Goal: Transaction & Acquisition: Purchase product/service

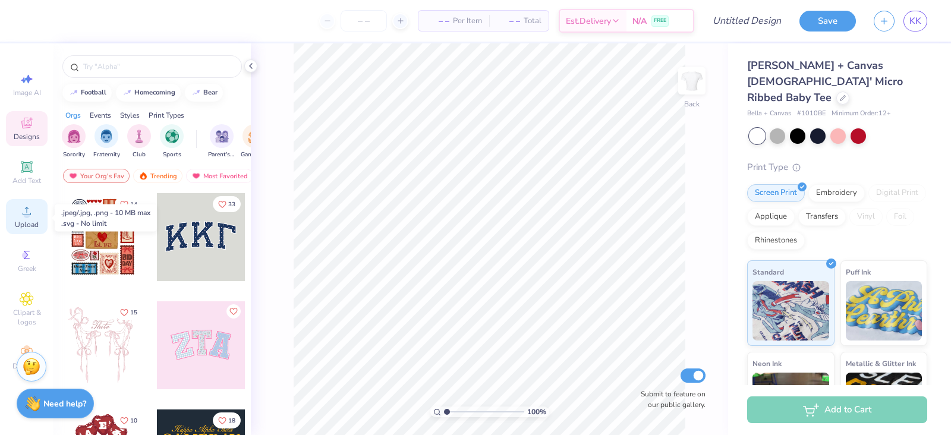
click at [33, 218] on icon at bounding box center [27, 211] width 14 height 14
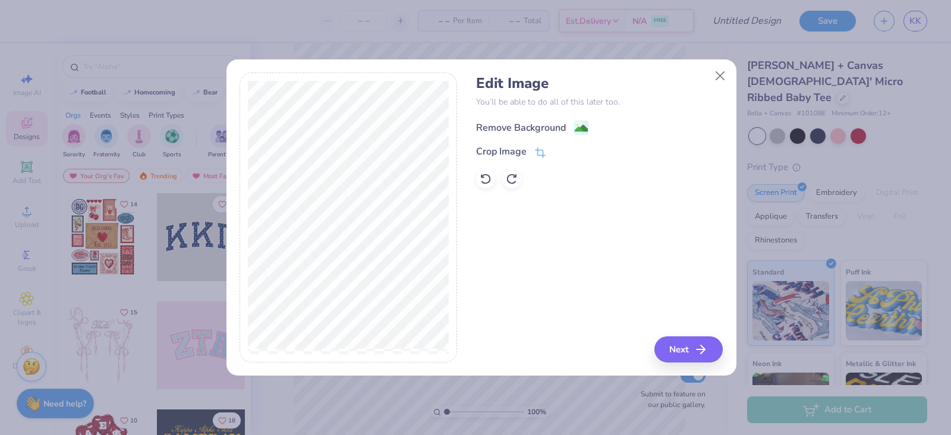
click at [514, 125] on div "Remove Background" at bounding box center [521, 128] width 90 height 14
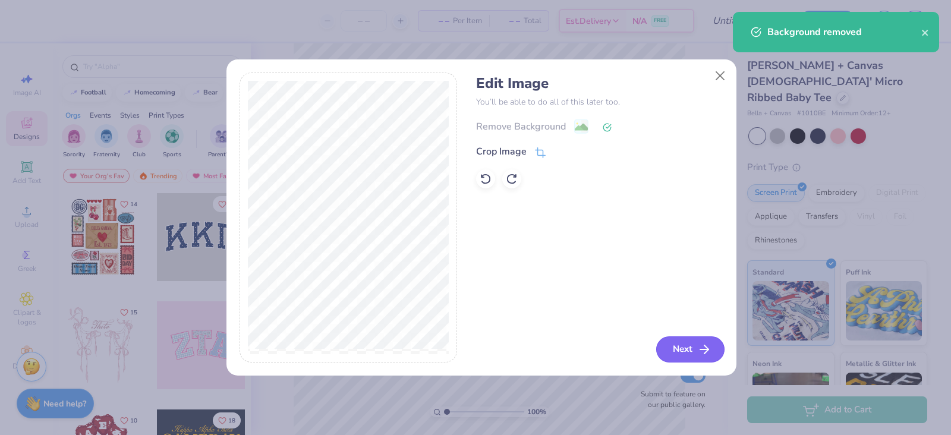
click at [680, 341] on button "Next" at bounding box center [690, 349] width 68 height 26
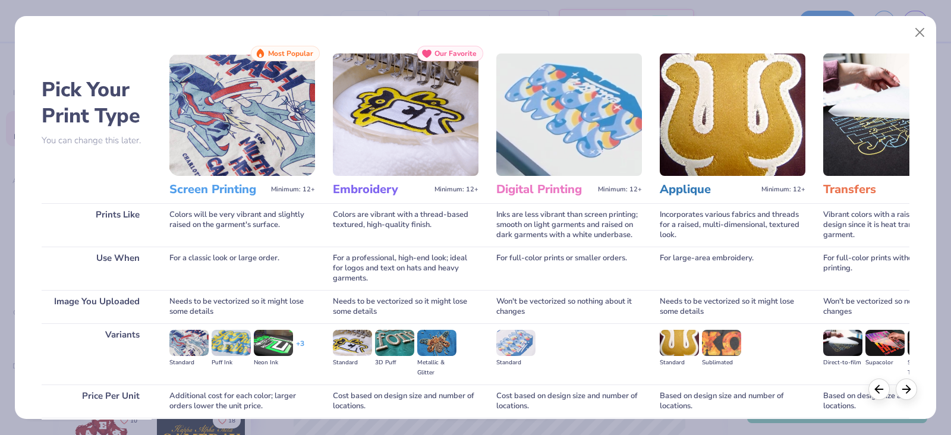
scroll to position [98, 0]
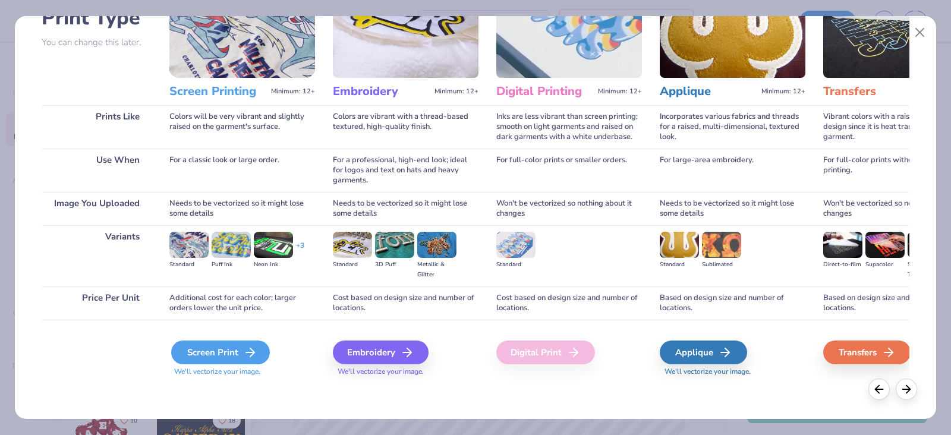
click at [234, 355] on div "Screen Print" at bounding box center [220, 352] width 99 height 24
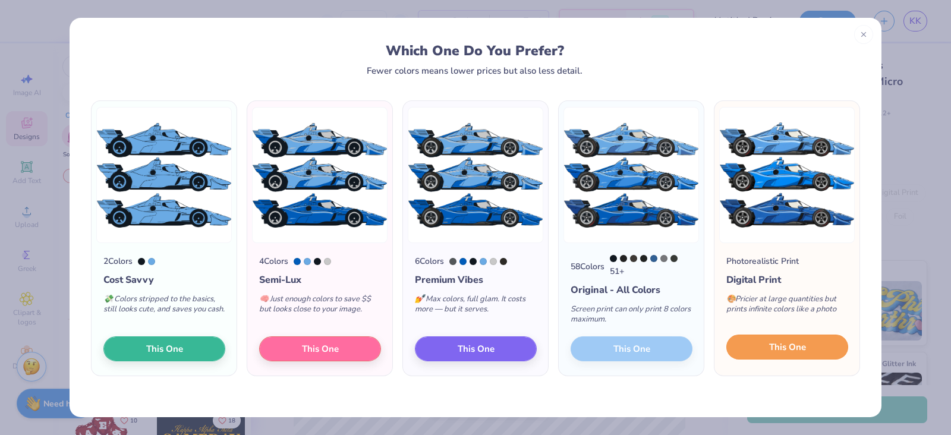
click at [778, 351] on span "This One" at bounding box center [787, 347] width 37 height 14
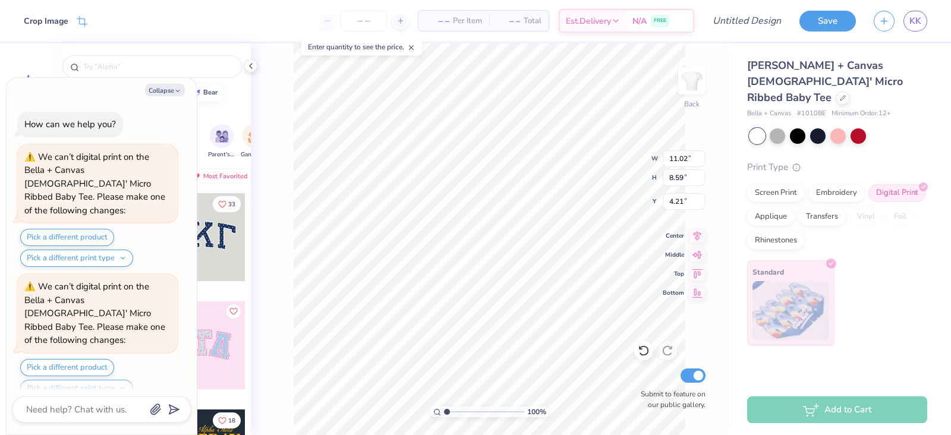
scroll to position [104, 0]
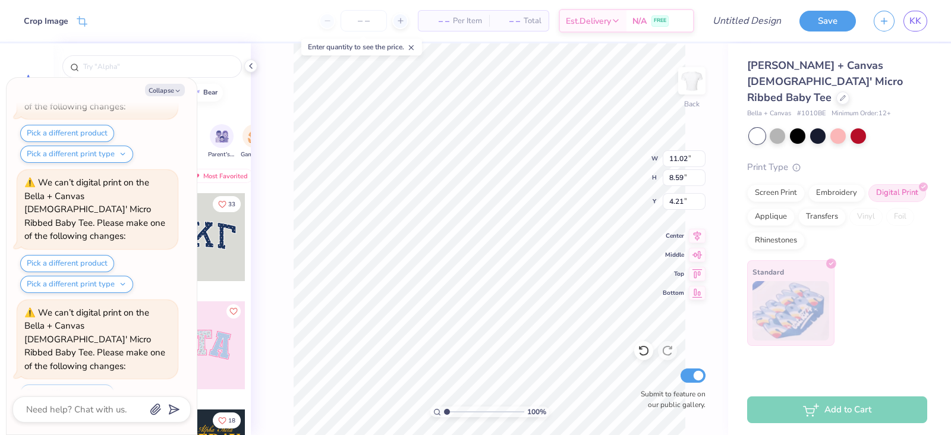
type textarea "x"
type input "6.47"
type input "5.04"
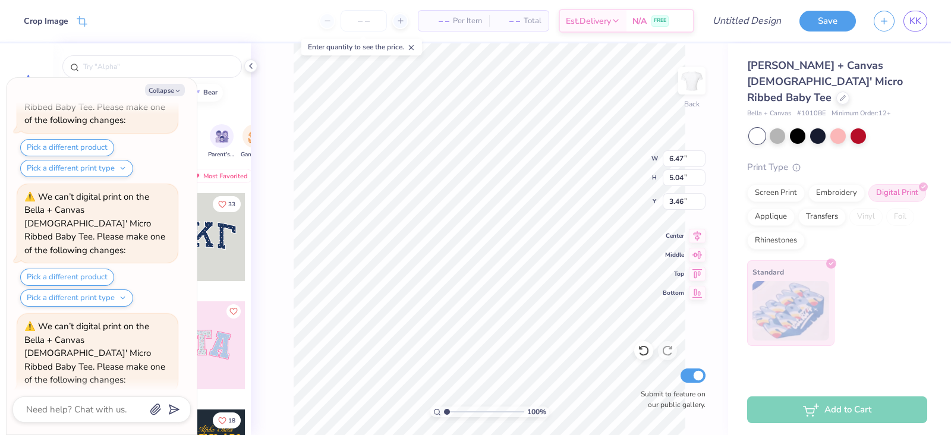
type textarea "x"
type input "3.46"
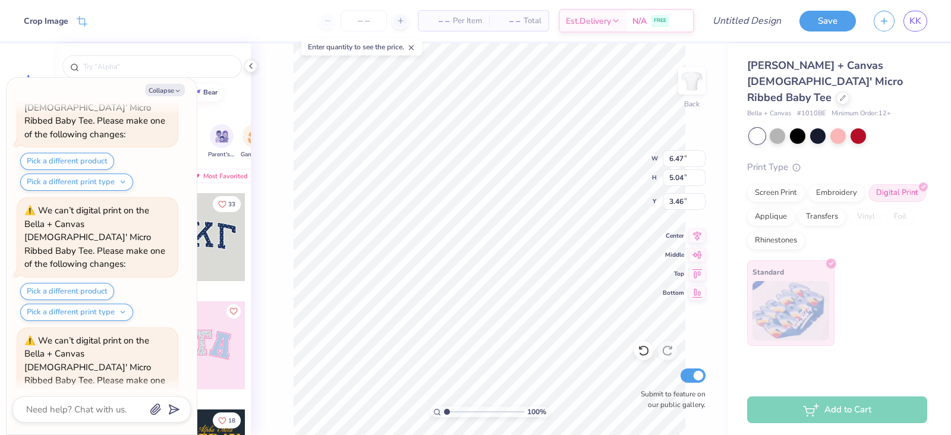
type textarea "x"
type input "1.03878340651127"
type textarea "x"
type input "1.03878340651127"
type textarea "x"
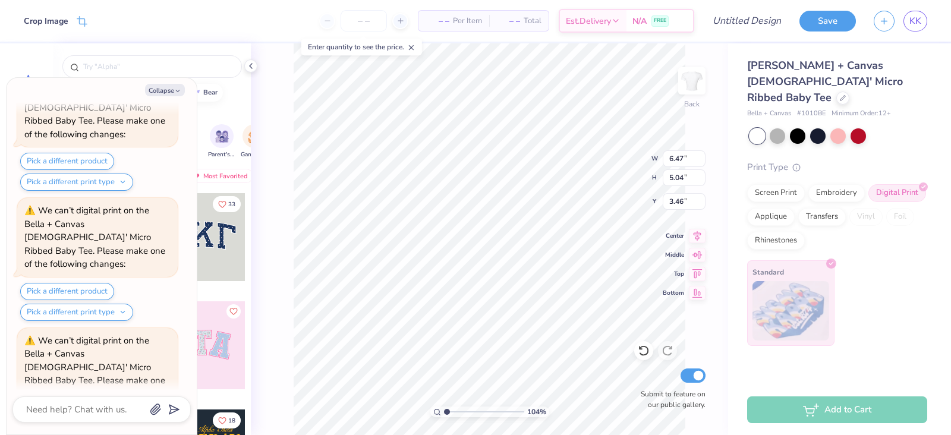
type input "1.03878340651127"
type textarea "x"
type input "1.03878340651127"
type textarea "x"
type input "1.03878340651127"
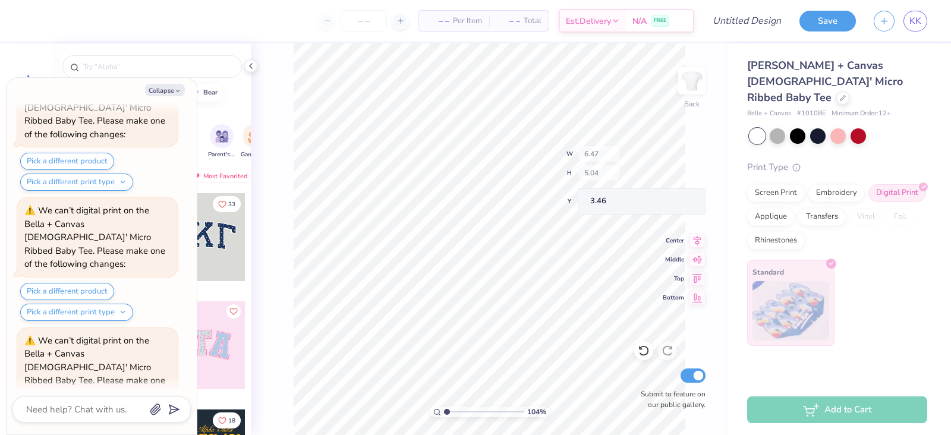
scroll to position [452, 0]
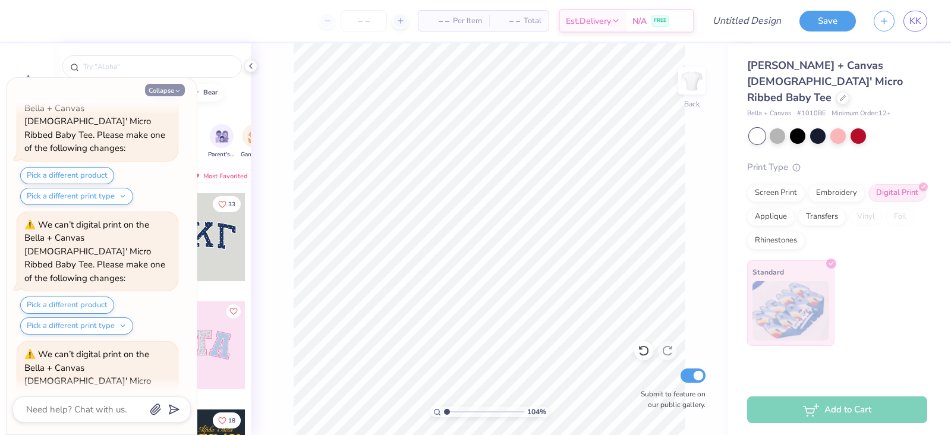
click at [175, 89] on icon "button" at bounding box center [177, 90] width 7 height 7
type textarea "x"
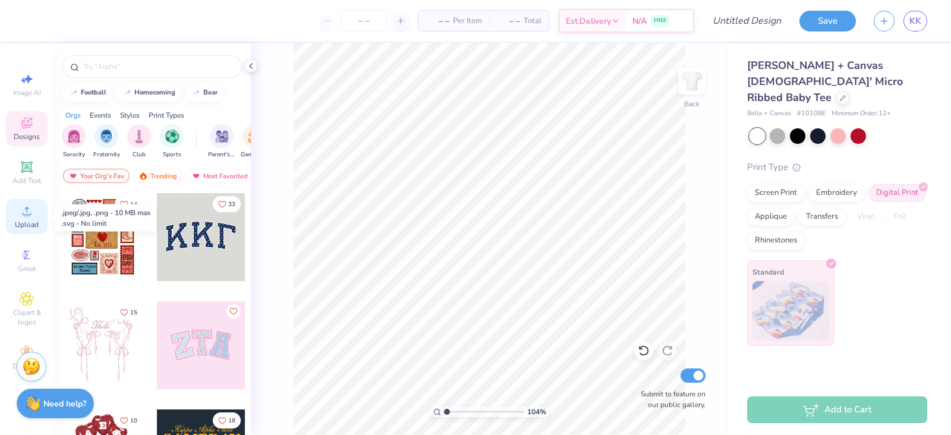
click at [28, 215] on icon at bounding box center [27, 211] width 8 height 8
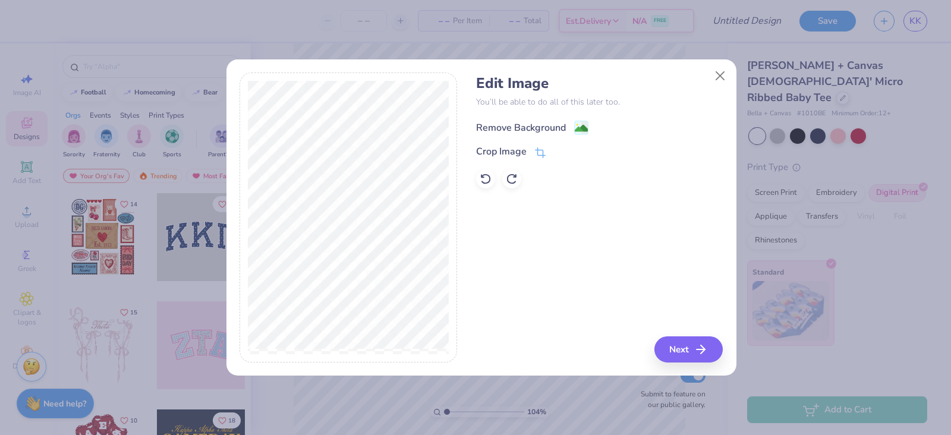
click at [553, 129] on div "Remove Background" at bounding box center [521, 128] width 90 height 14
click at [693, 354] on button "Next" at bounding box center [690, 349] width 68 height 26
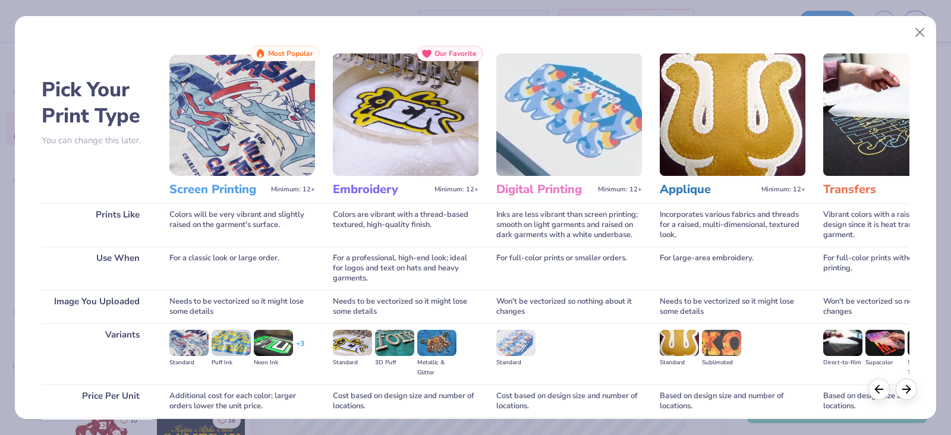
click at [229, 122] on img at bounding box center [242, 114] width 146 height 122
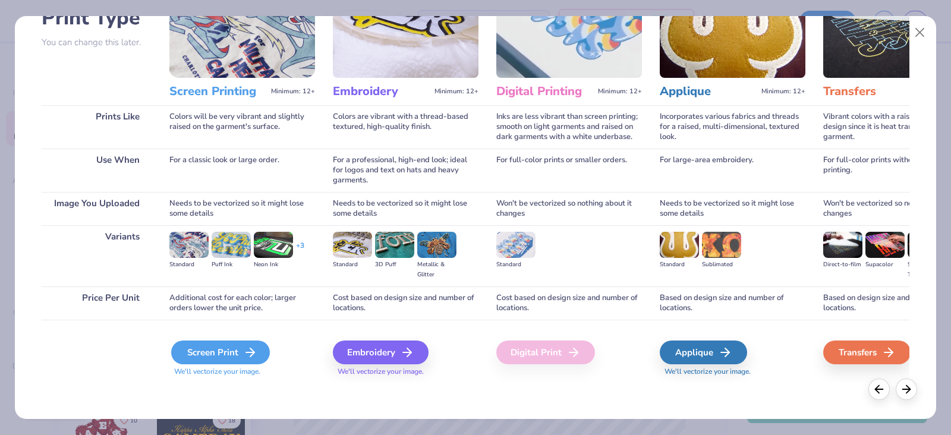
click at [236, 348] on div "Screen Print" at bounding box center [220, 352] width 99 height 24
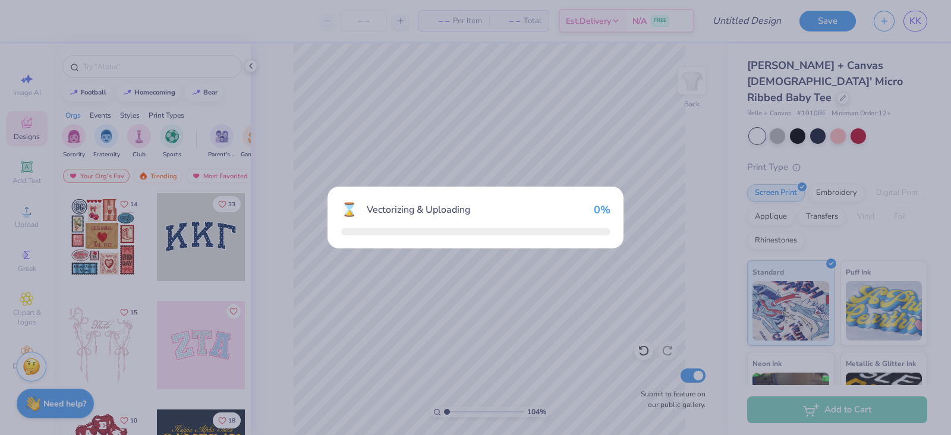
type input "1.03878340651127"
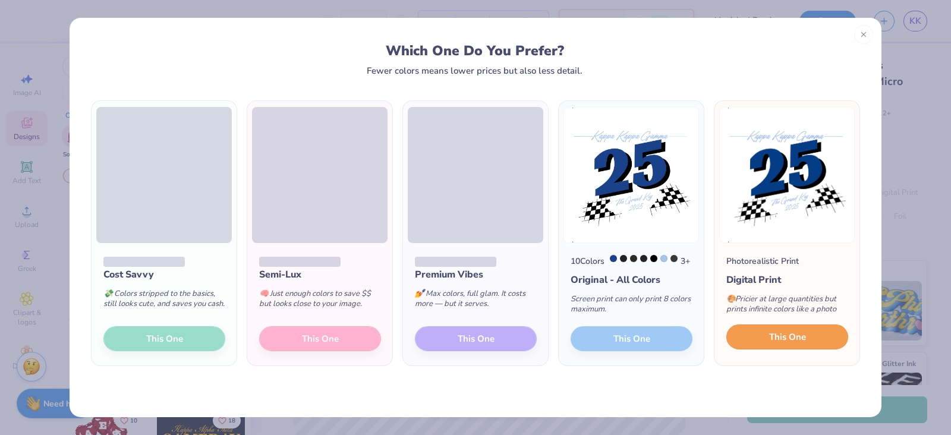
click at [771, 336] on button "This One" at bounding box center [787, 336] width 122 height 25
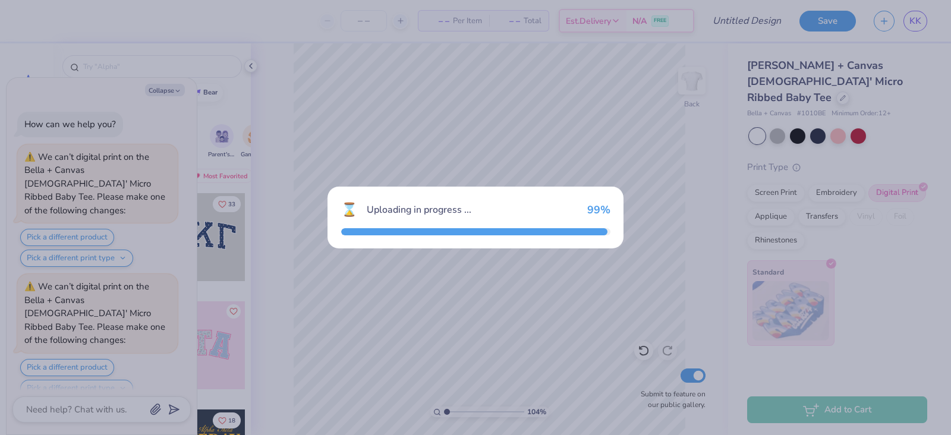
type input "1.03878340651127"
type textarea "x"
type input "1.03878340651127"
type textarea "x"
type input "1.03878340651127"
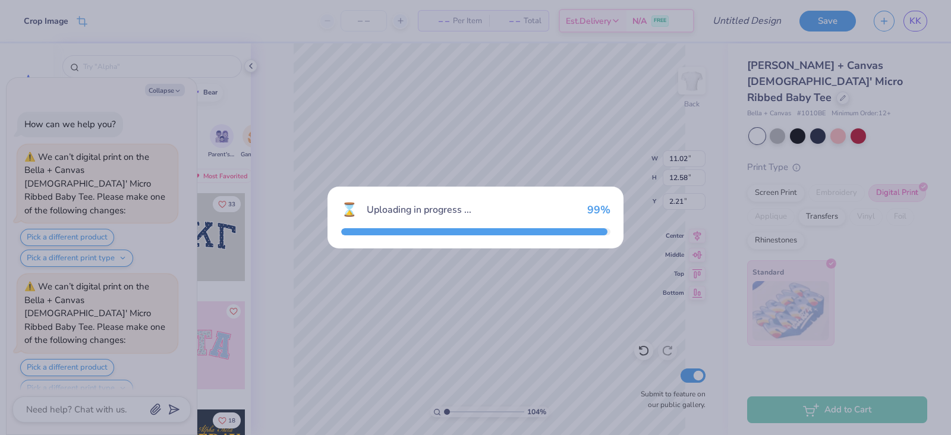
type textarea "x"
type input "1.03878340651127"
type textarea "x"
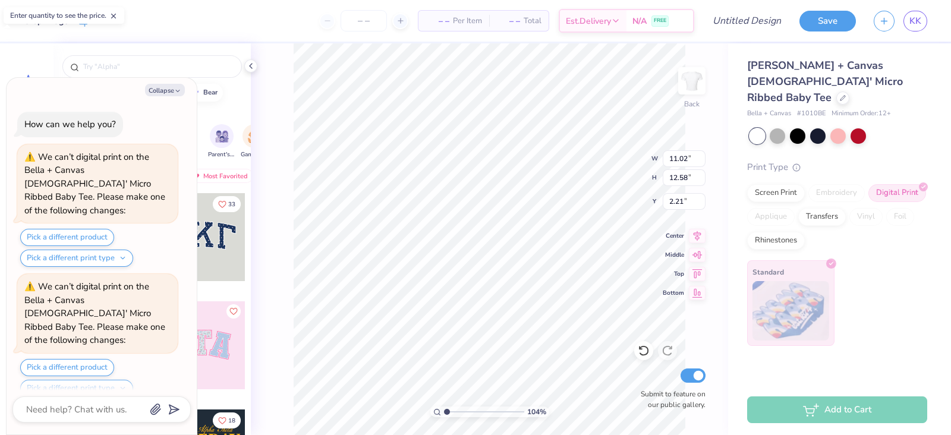
scroll to position [800, 0]
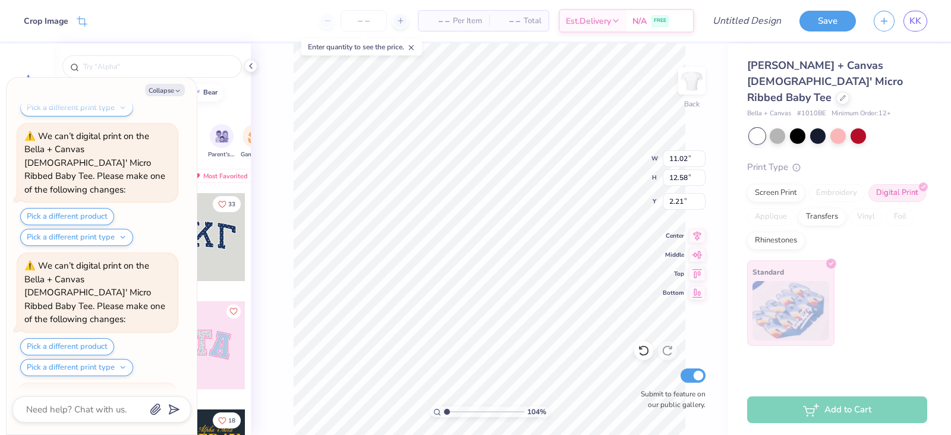
type input "1.03878340651127"
type textarea "x"
type input "1.03878340651127"
type textarea "x"
type input "1.03878340651127"
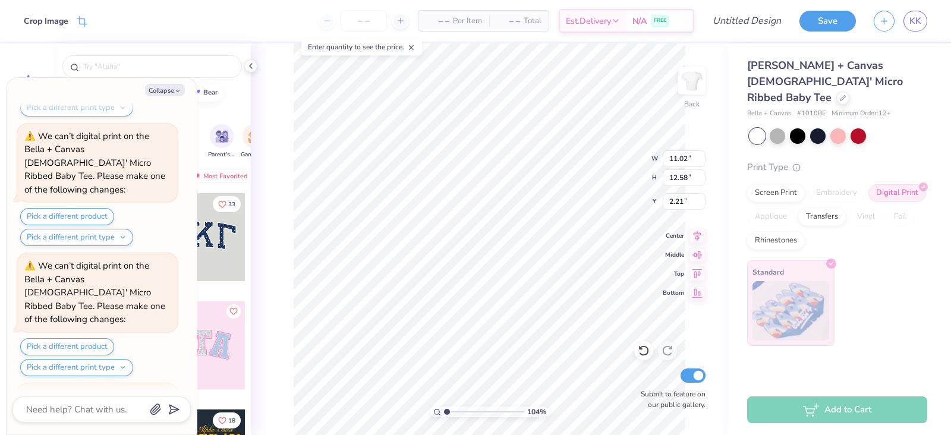
type textarea "x"
type input "1.03878340651127"
type textarea "x"
type input "7.19"
type input "8.21"
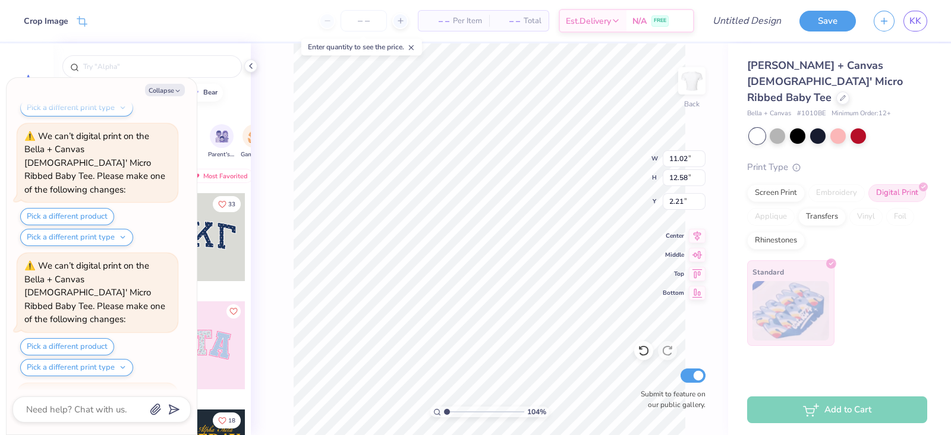
type input "6.58"
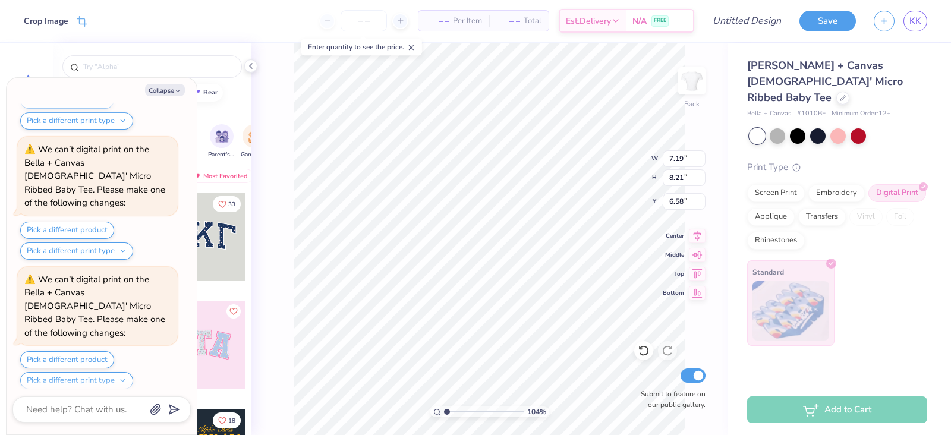
type input "1.03878340651127"
type textarea "x"
type input "1.03878340651127"
type textarea "x"
type input "1.03878340651127"
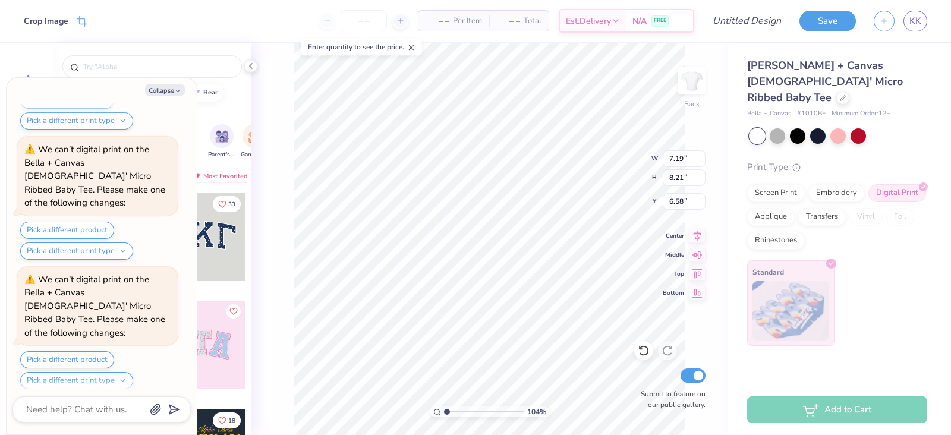
type textarea "x"
type input "1.03878340651127"
type textarea "x"
type input "1.72"
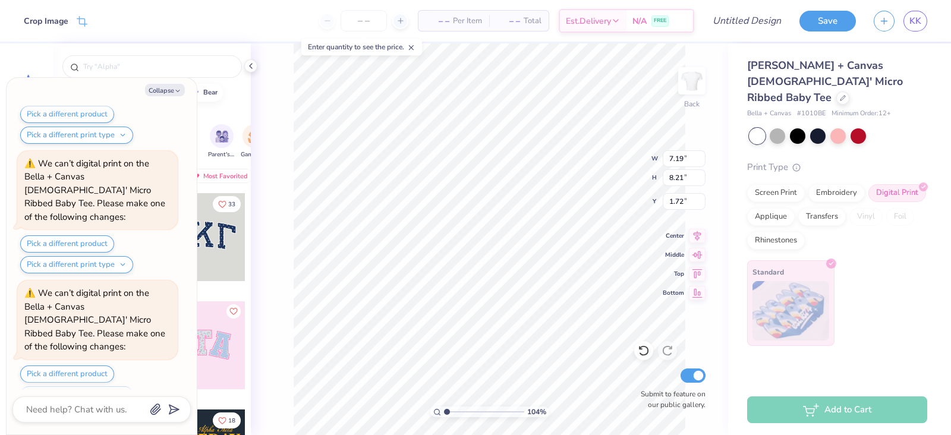
type input "1.03878340651127"
type textarea "x"
type input "1.03878340651127"
type textarea "x"
type input "1.03878340651127"
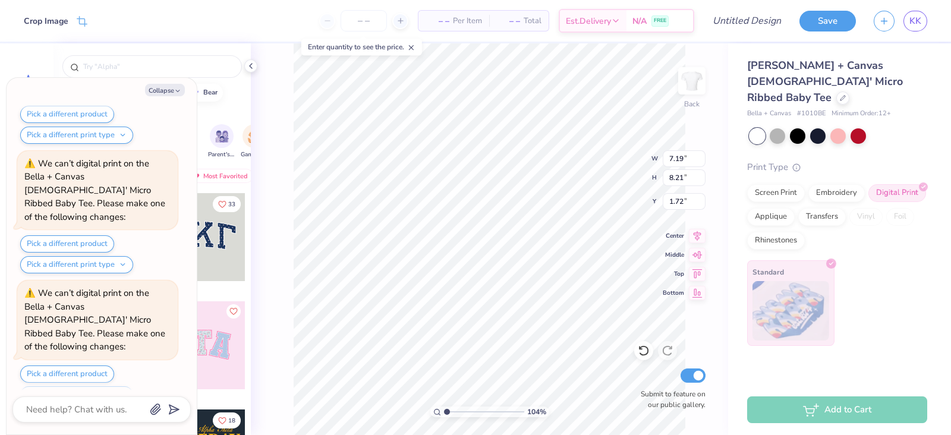
type textarea "x"
type input "1.03878340651127"
type textarea "x"
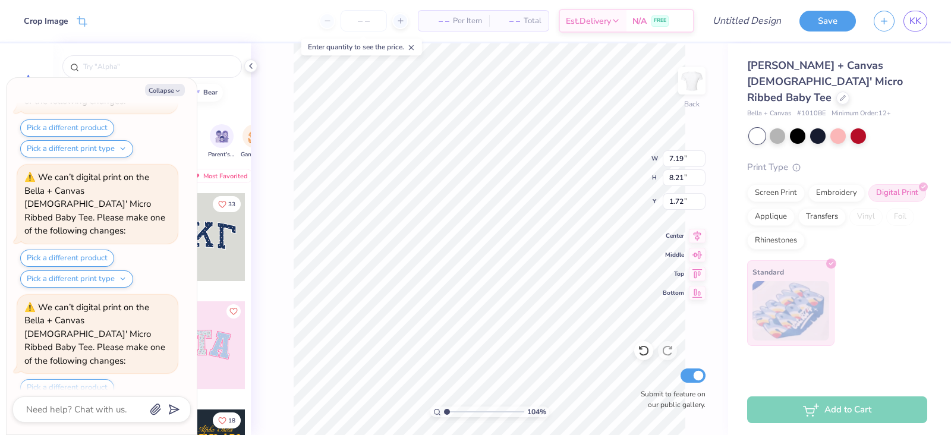
type input "1.03878340651127"
type textarea "x"
type input "1.03878340651127"
type textarea "x"
type input "1.03878340651127"
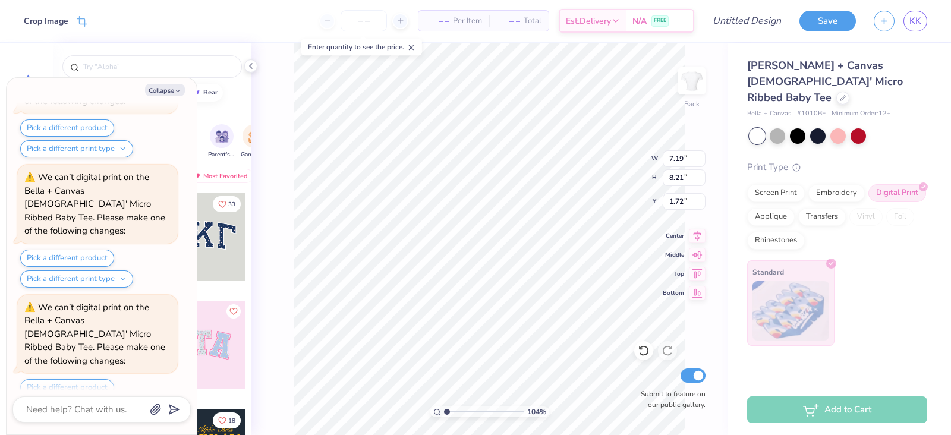
type textarea "x"
type input "1.03878340651127"
type textarea "x"
type input "8.95"
type input "10.22"
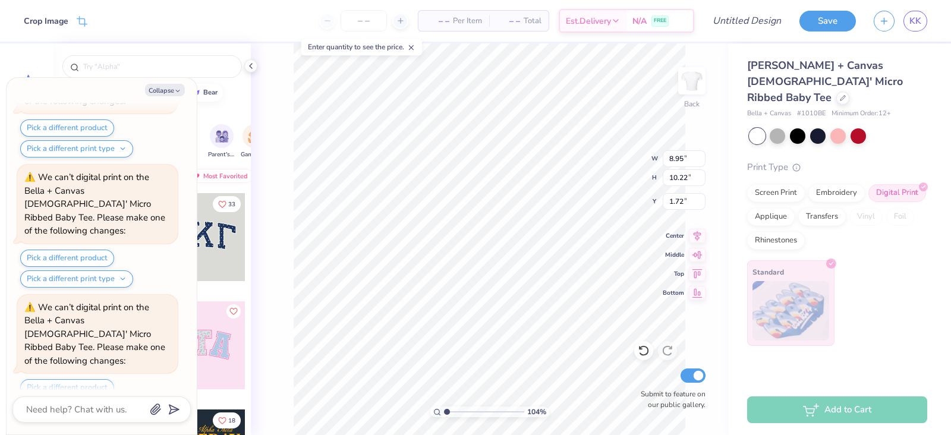
scroll to position [1264, 0]
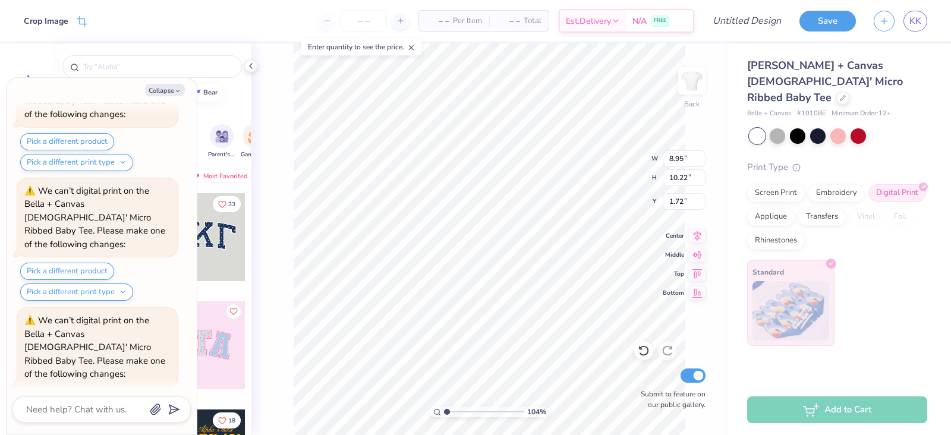
type input "1.03878340651127"
type textarea "x"
type input "1.03878340651127"
type textarea "x"
type input "1.03878340651127"
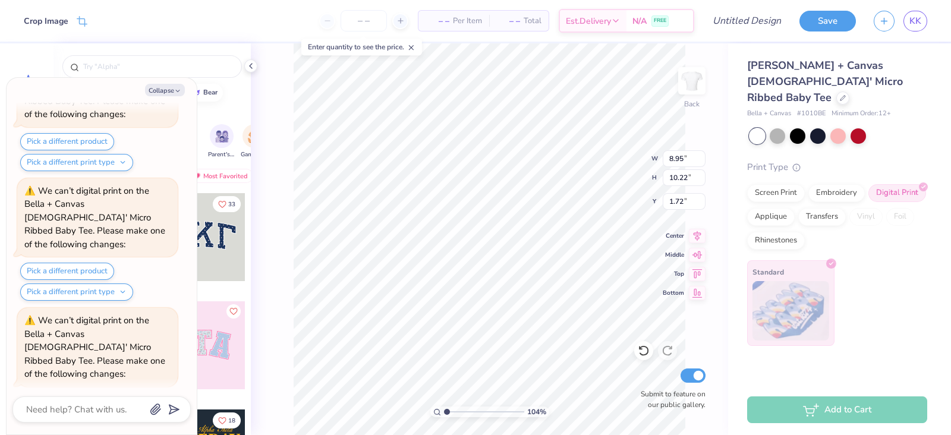
type textarea "x"
type input "1.03878340651127"
type textarea "x"
type input "1.03878340651127"
type textarea "x"
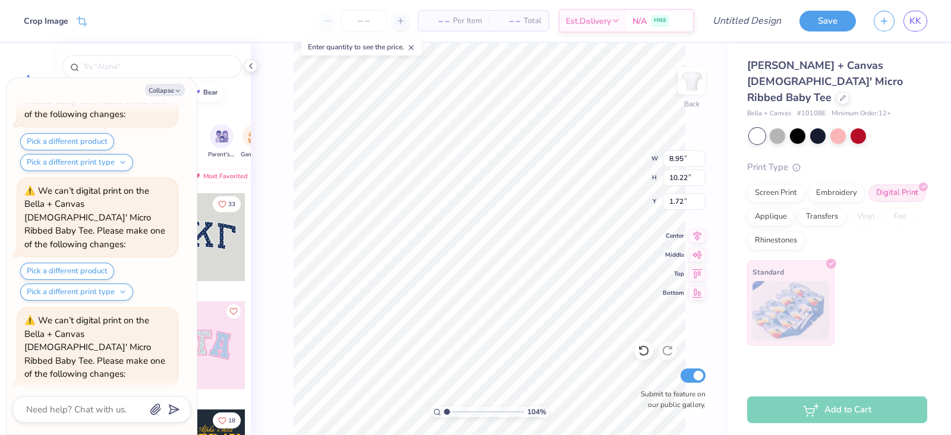
scroll to position [1380, 0]
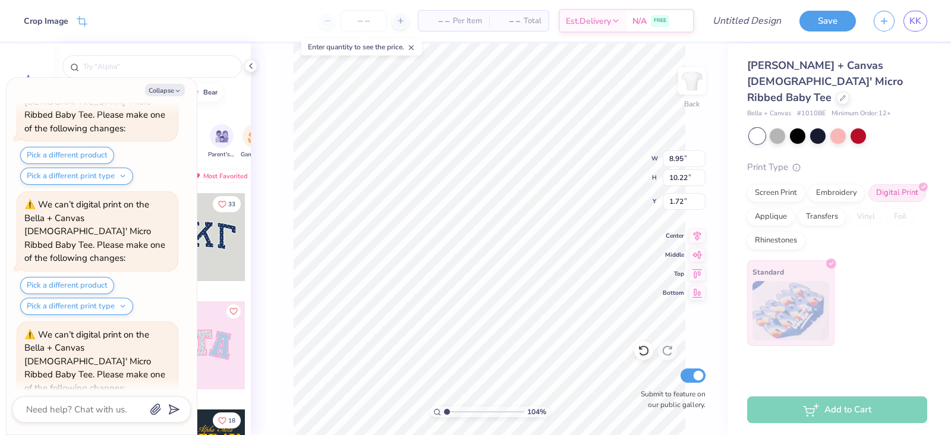
type input "1.03878340651127"
type textarea "x"
type input "1.03878340651127"
type textarea "x"
type input "1.03878340651127"
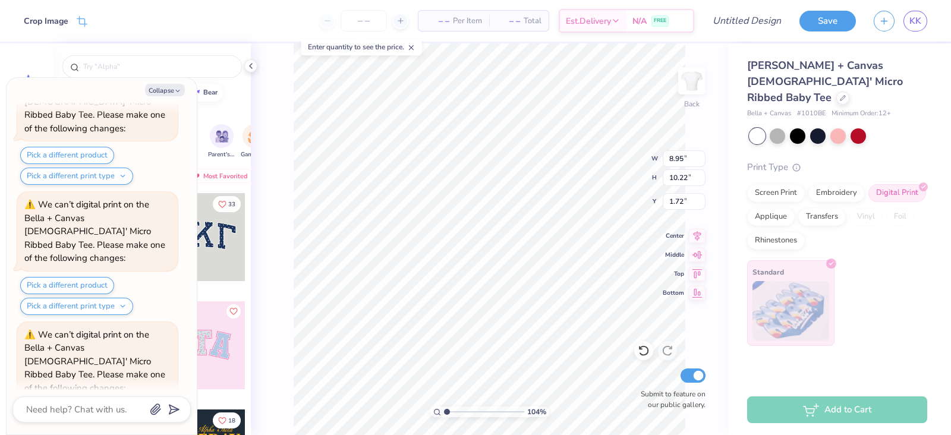
type textarea "x"
type input "1.03878340651127"
type textarea "x"
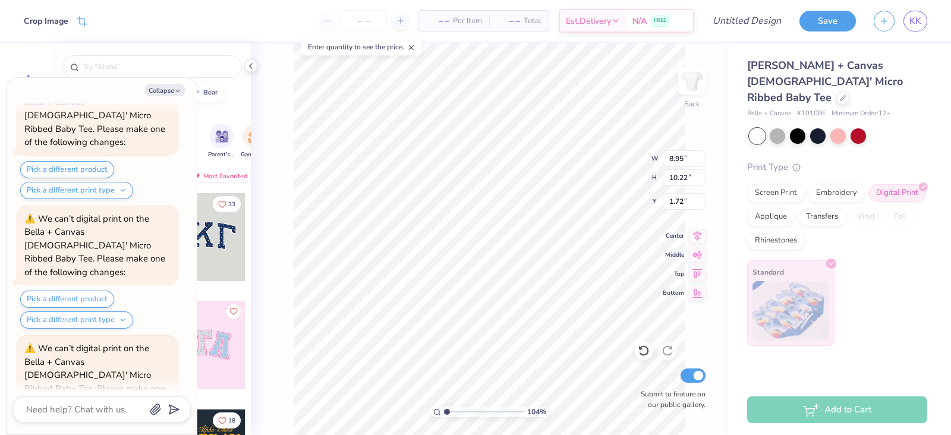
type input "1.03878340651127"
type textarea "x"
type input "1.03878340651127"
type textarea "x"
type input "1.03878340651127"
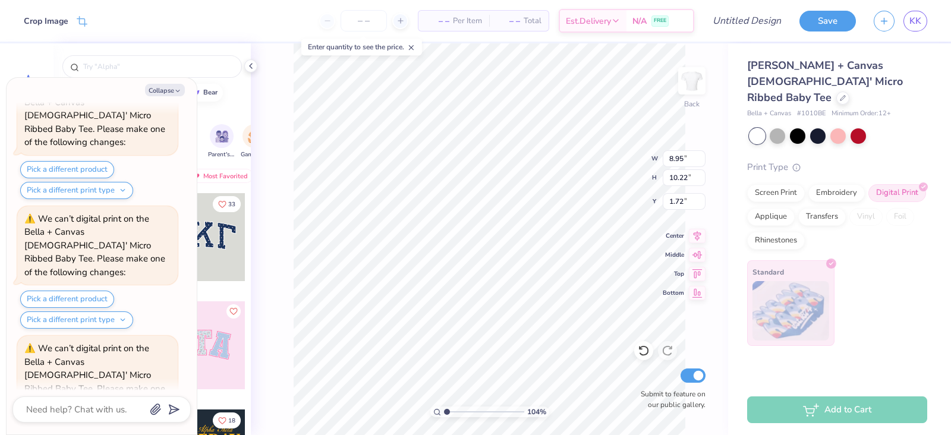
type textarea "x"
type input "1.03878340651127"
type textarea "x"
type input "9.60"
type input "10.96"
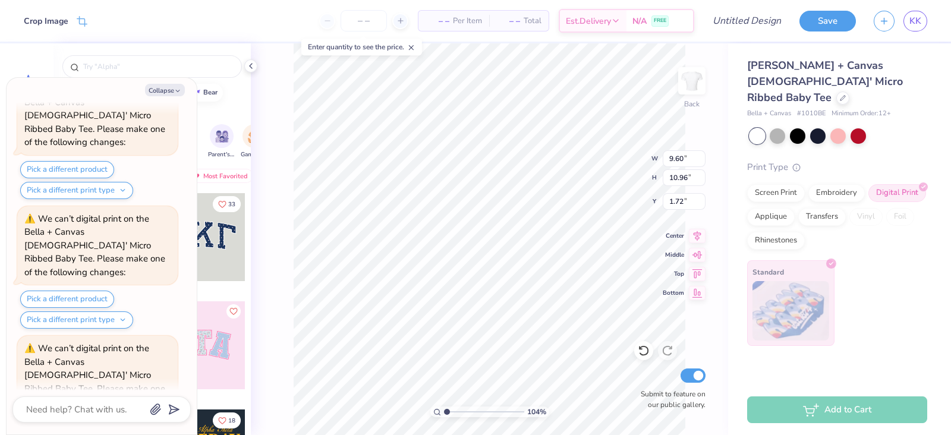
scroll to position [1613, 0]
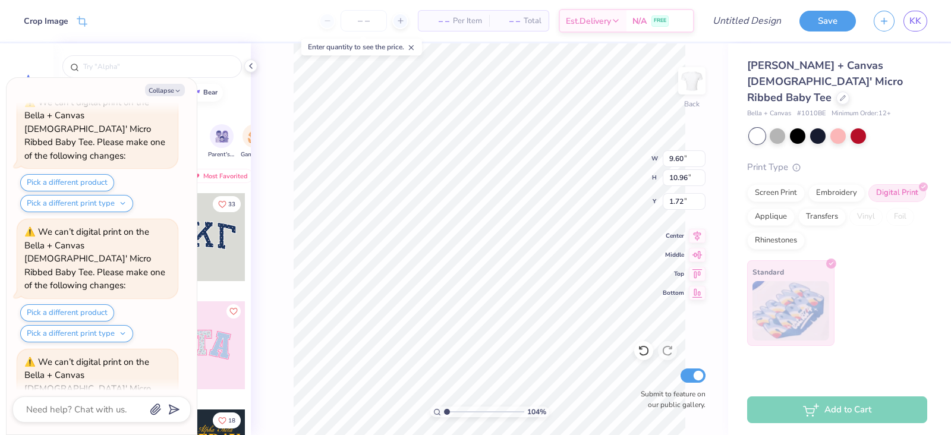
type input "1.03878340651127"
type textarea "x"
type input "1.03878340651127"
type textarea "x"
type input "1.03878340651127"
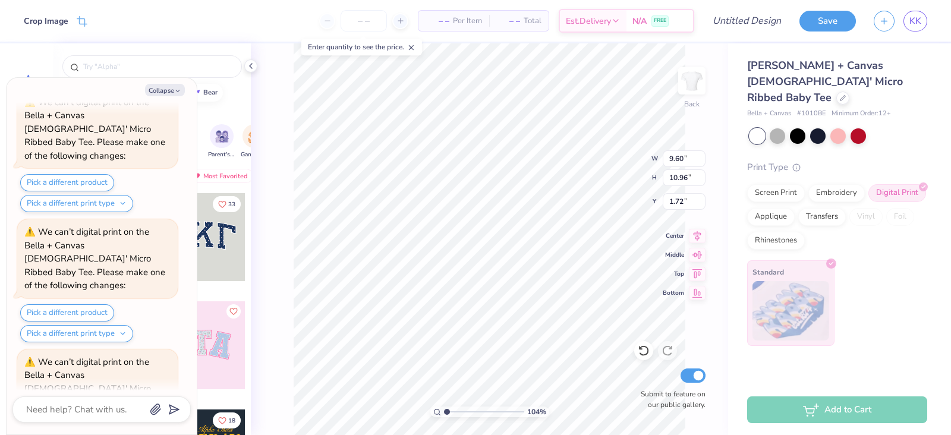
type textarea "x"
type input "1.03878340651127"
type textarea "x"
type input "0.50"
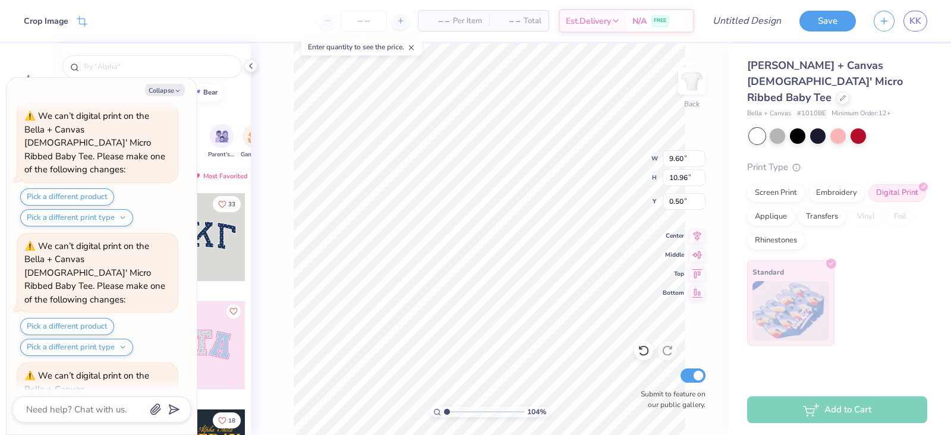
type input "1.03878340651127"
type textarea "x"
type input "1.03878340651127"
type textarea "x"
type input "1.03878340651127"
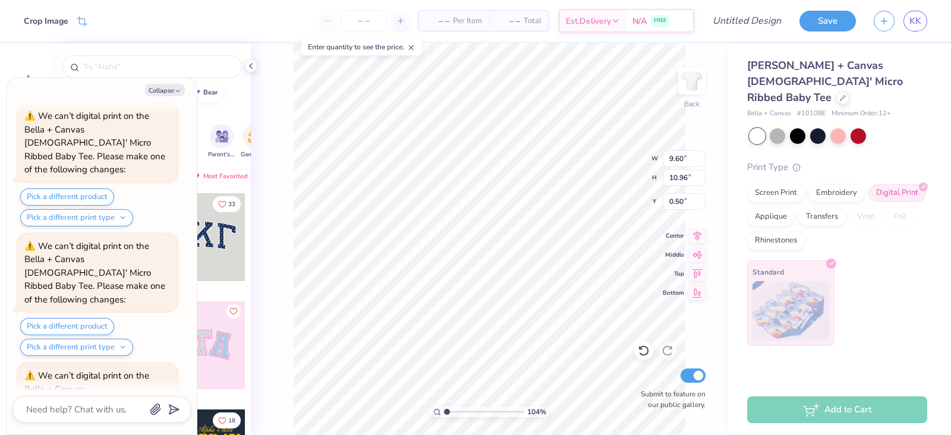
type textarea "x"
type input "1.03878340651127"
type textarea "x"
type input "10.93"
type input "12.47"
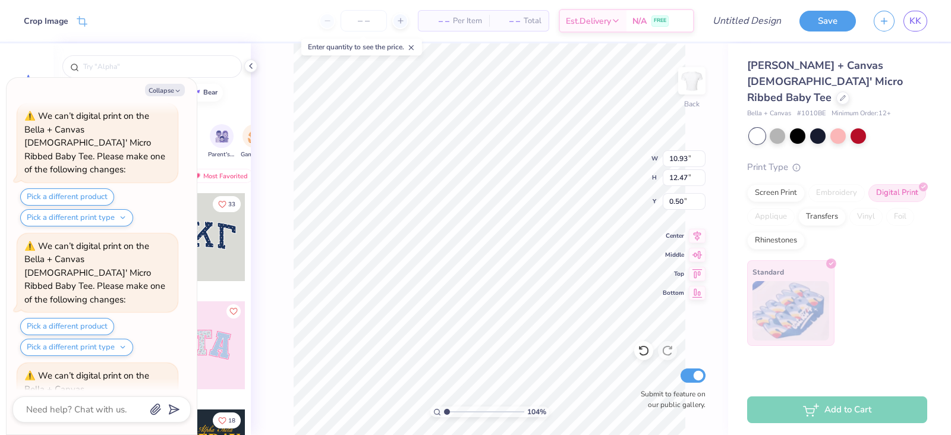
scroll to position [1844, 0]
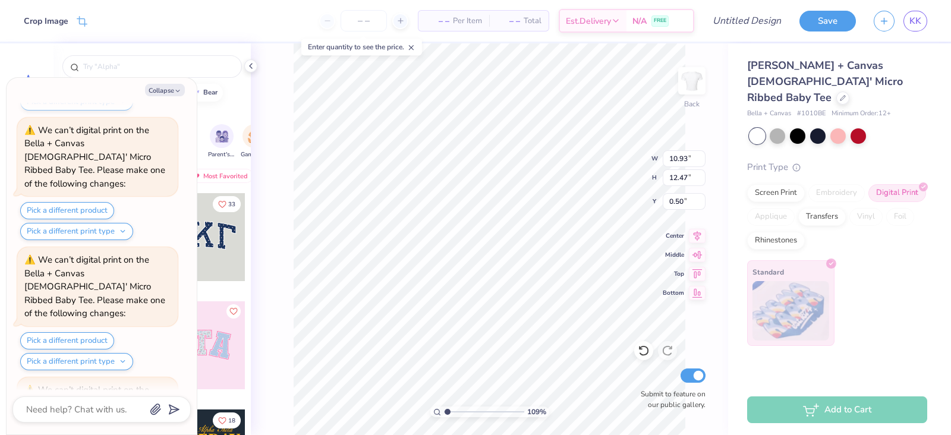
type input "1.09308268930836"
type textarea "x"
type input "1.09308268930836"
type textarea "x"
type input "1.09308268930836"
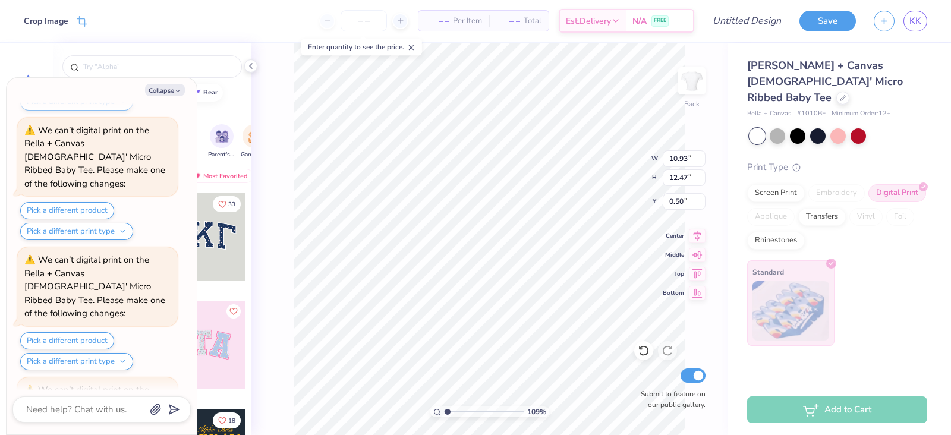
type textarea "x"
type input "1.09308268930836"
type textarea "x"
type input "9.87"
type input "11.27"
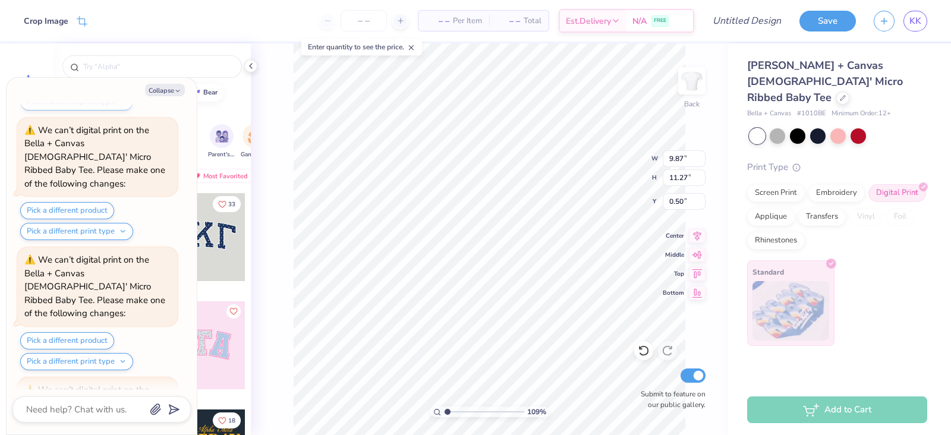
scroll to position [1960, 0]
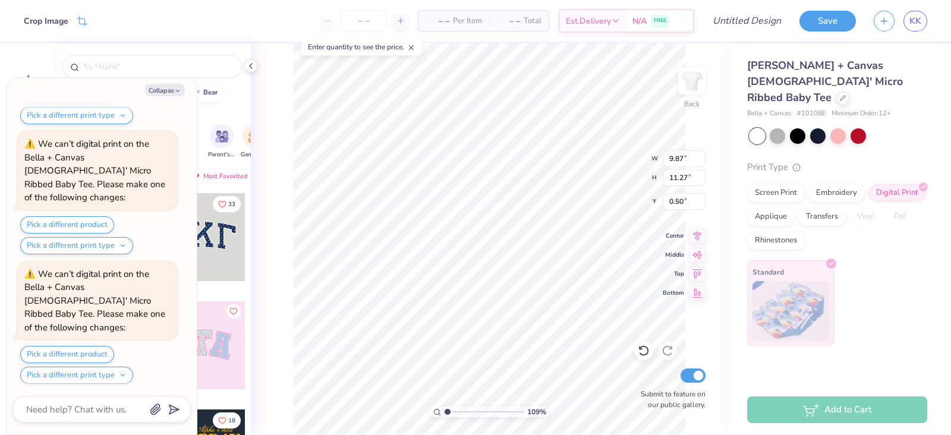
type input "1.09308268930836"
type textarea "x"
type input "1.09308268930836"
type textarea "x"
type input "1.09308268930836"
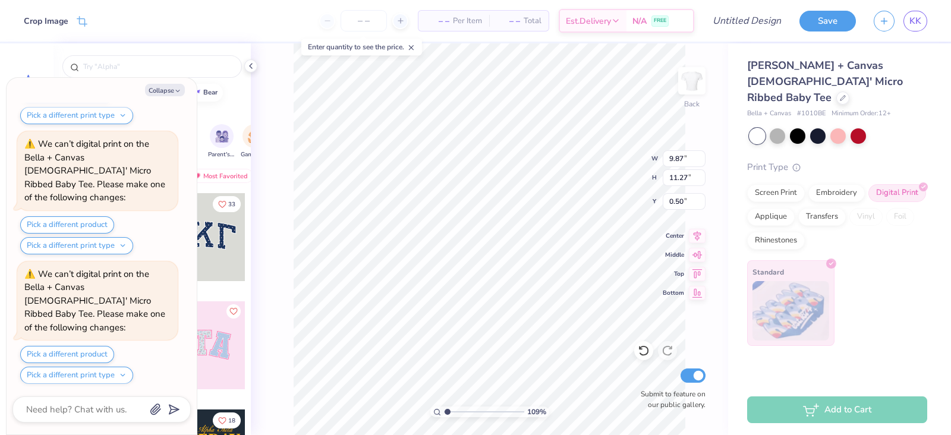
type textarea "x"
type input "1.09308268930836"
type textarea "x"
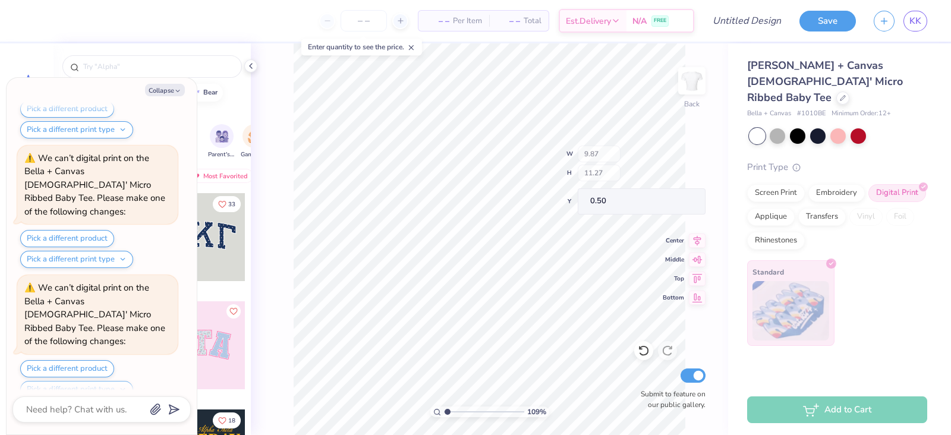
type input "1.09308268930836"
type textarea "x"
type input "1.09308268930836"
type textarea "x"
type input "1.09308268930836"
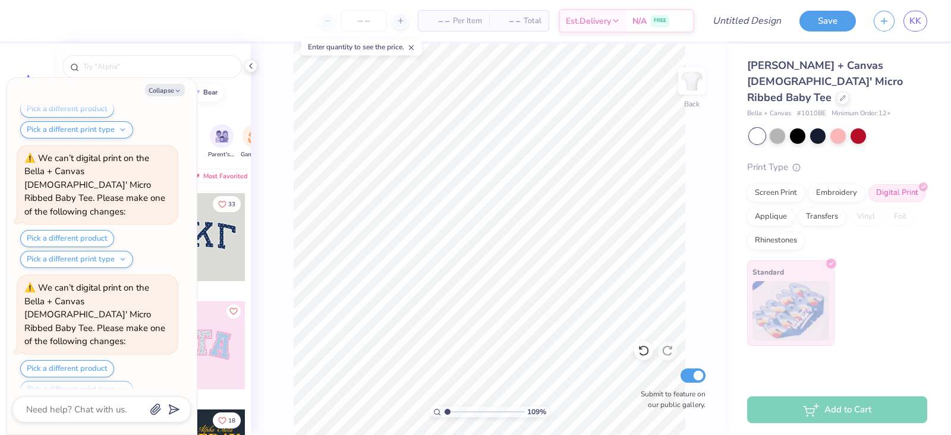
type textarea "x"
type input "1.09308268930836"
type textarea "x"
type input "1.09308268930836"
type textarea "x"
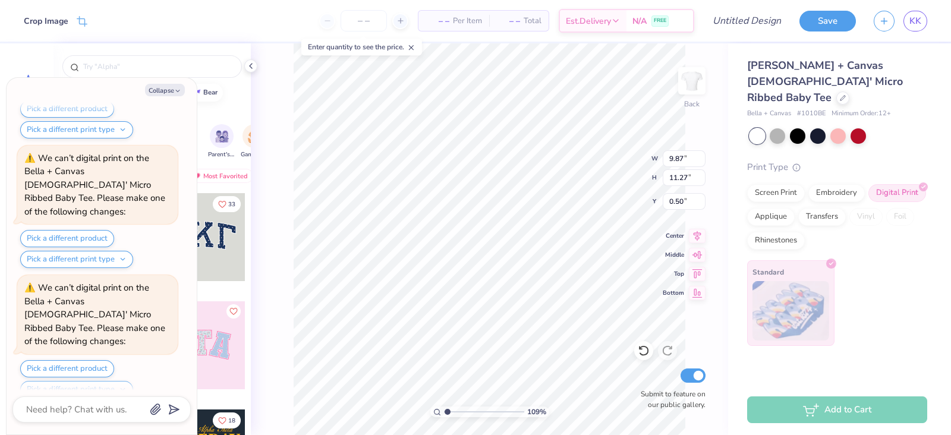
type input "1.09308268930836"
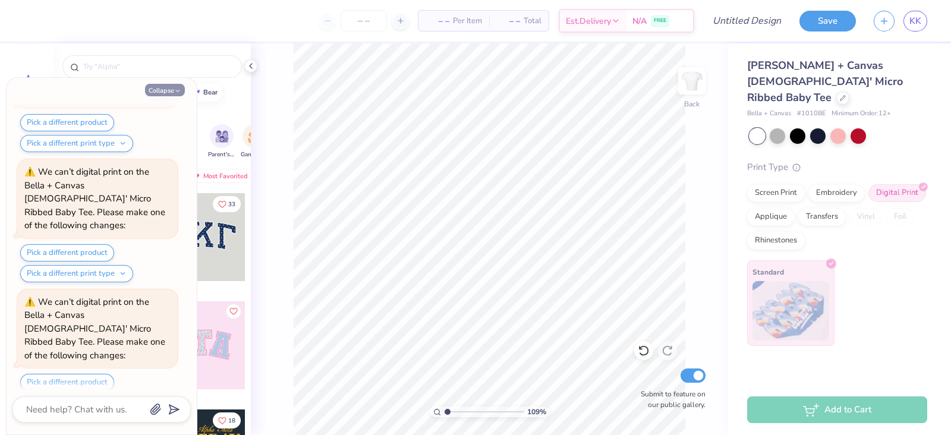
click at [172, 90] on button "Collapse" at bounding box center [165, 90] width 40 height 12
type textarea "x"
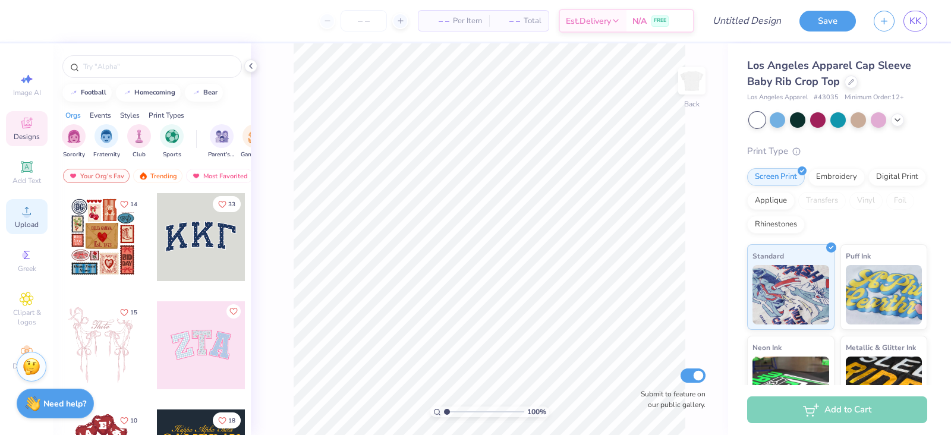
click at [21, 221] on span "Upload" at bounding box center [27, 225] width 24 height 10
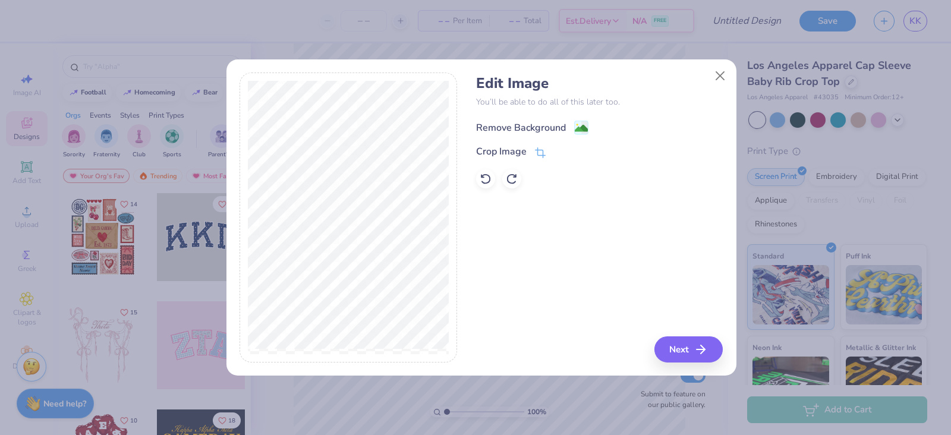
click at [517, 130] on div "Remove Background" at bounding box center [521, 128] width 90 height 14
click at [688, 346] on button "Next" at bounding box center [690, 349] width 68 height 26
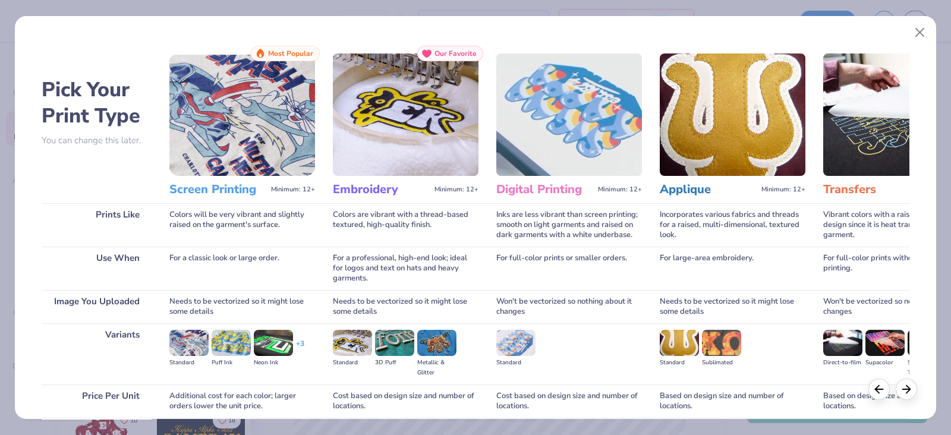
click at [184, 191] on h3 "Screen Printing" at bounding box center [217, 189] width 97 height 15
click at [277, 114] on img at bounding box center [242, 114] width 146 height 122
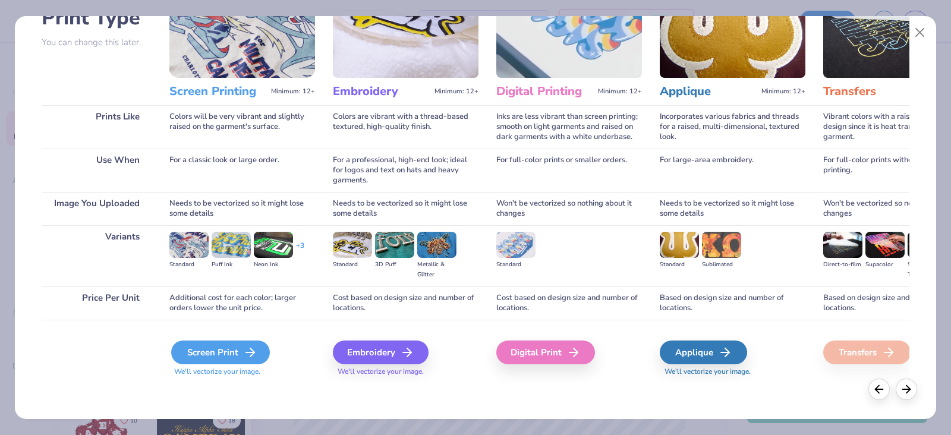
click at [260, 350] on div "Screen Print" at bounding box center [220, 352] width 99 height 24
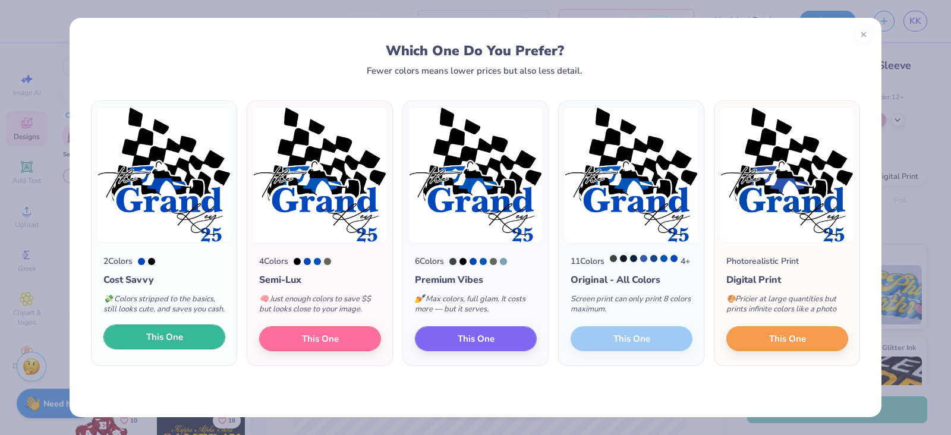
click at [183, 347] on button "This One" at bounding box center [164, 336] width 122 height 25
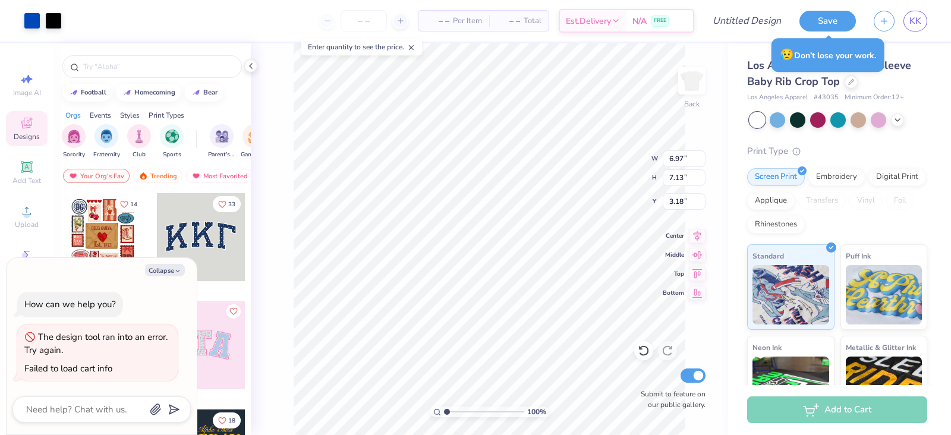
type textarea "x"
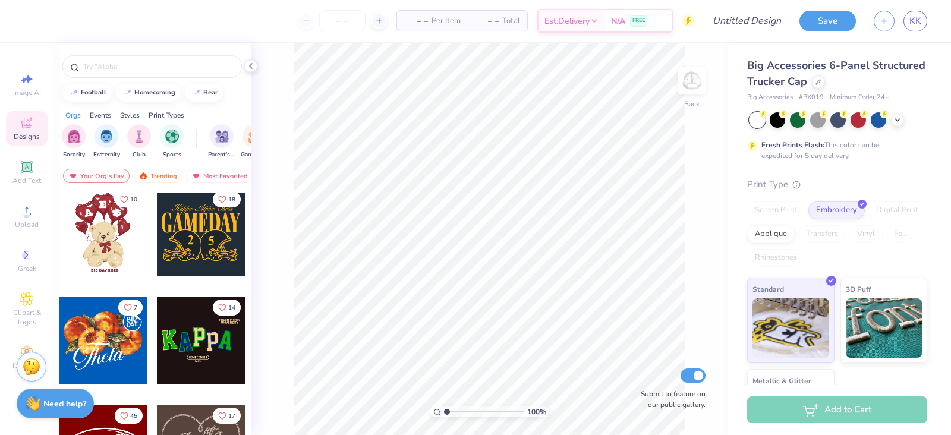
scroll to position [228, 0]
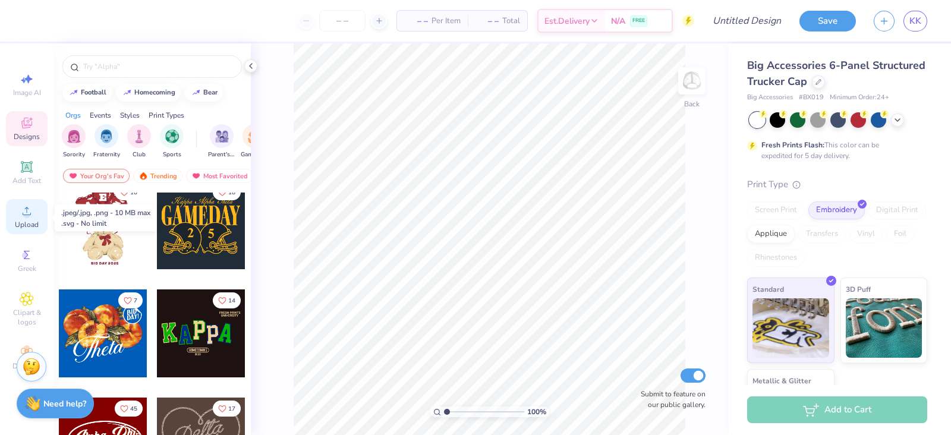
click at [22, 221] on span "Upload" at bounding box center [27, 225] width 24 height 10
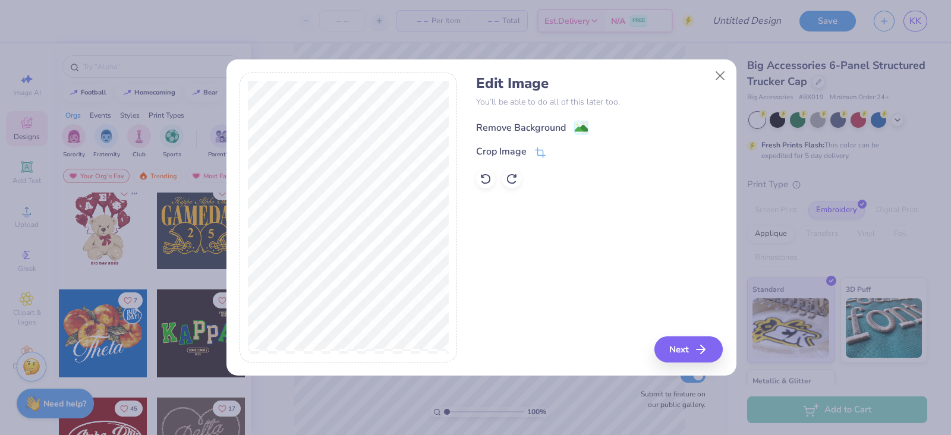
click at [522, 121] on div "Remove Background" at bounding box center [521, 128] width 90 height 14
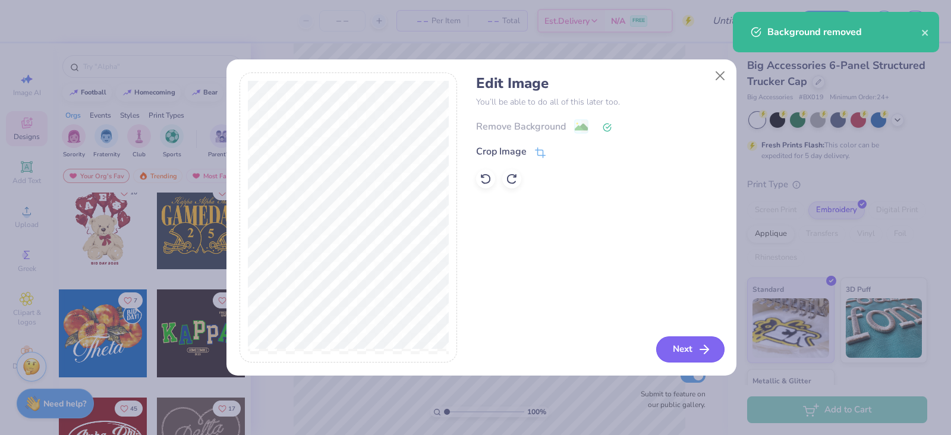
click at [693, 346] on button "Next" at bounding box center [690, 349] width 68 height 26
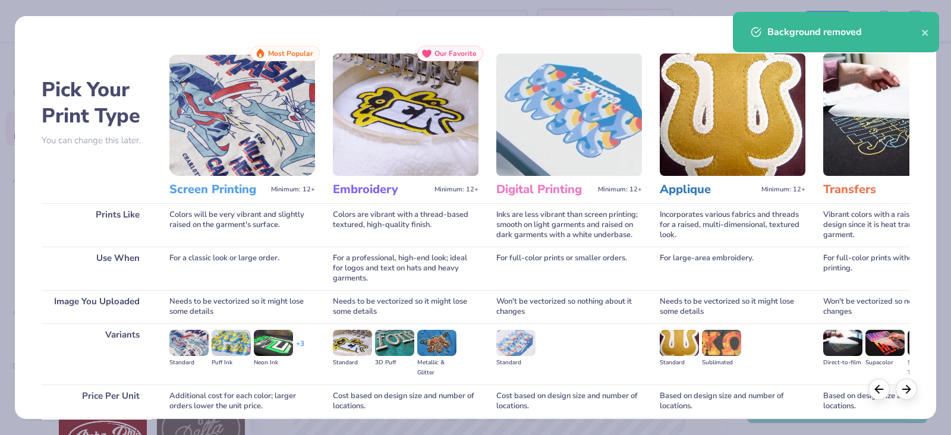
scroll to position [98, 0]
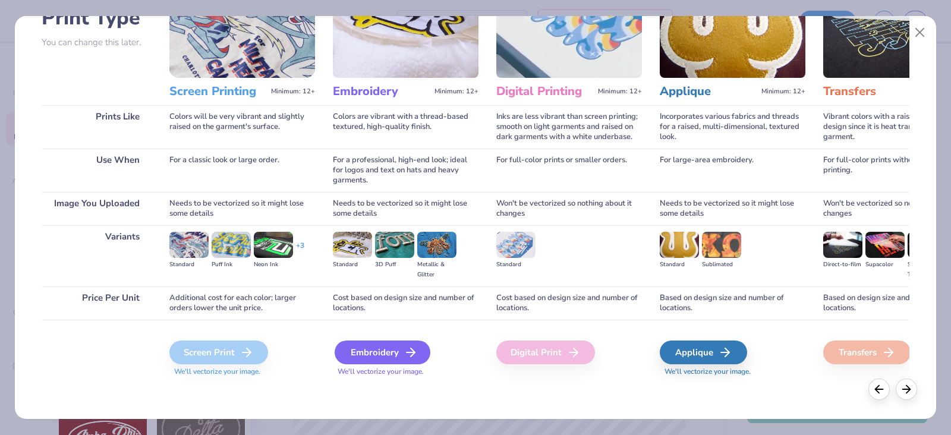
click at [389, 348] on div "Embroidery" at bounding box center [383, 352] width 96 height 24
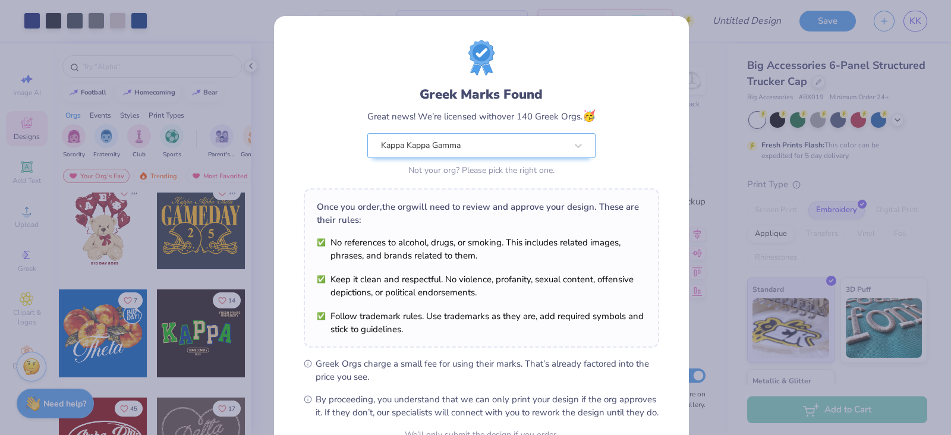
scroll to position [120, 0]
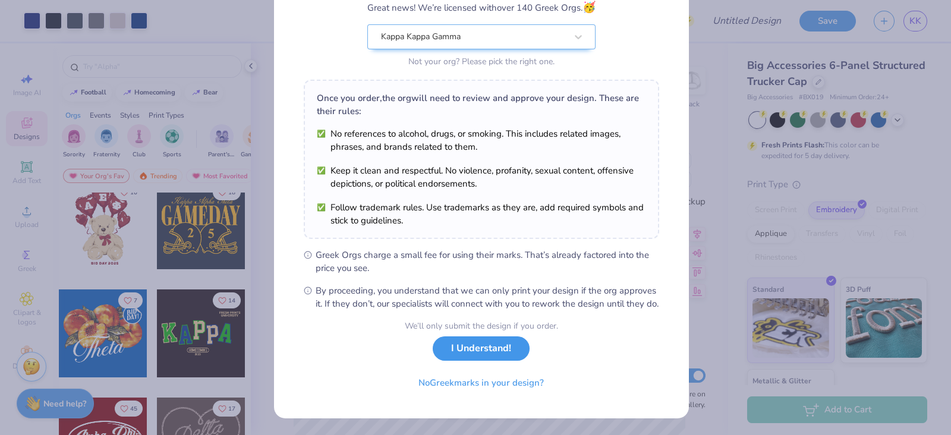
click at [484, 357] on button "I Understand!" at bounding box center [481, 348] width 97 height 24
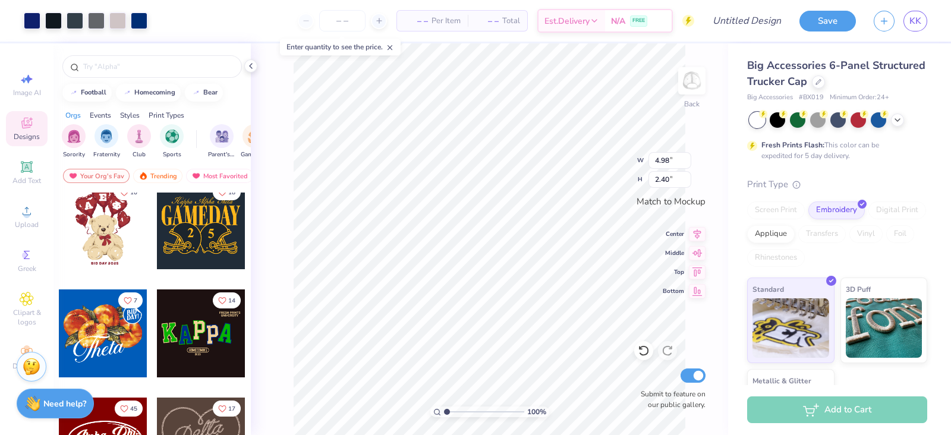
scroll to position [0, 0]
type input "1.63"
type input "1.41"
type input "1.00592873912311"
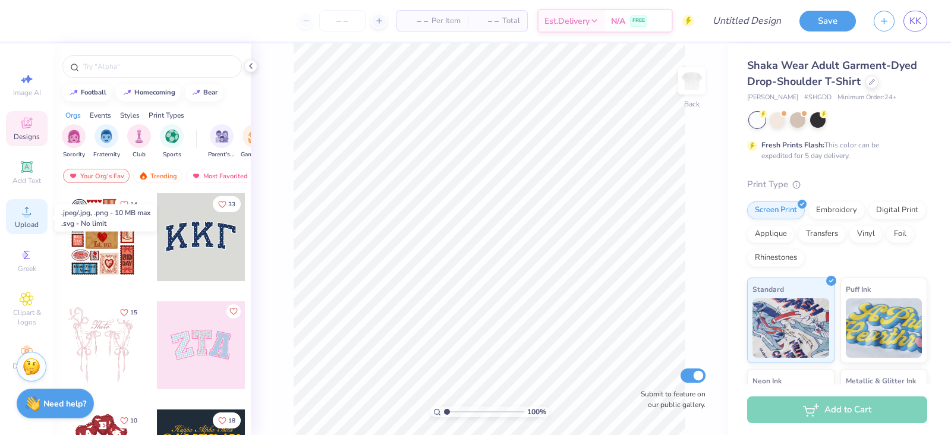
click at [33, 226] on span "Upload" at bounding box center [27, 225] width 24 height 10
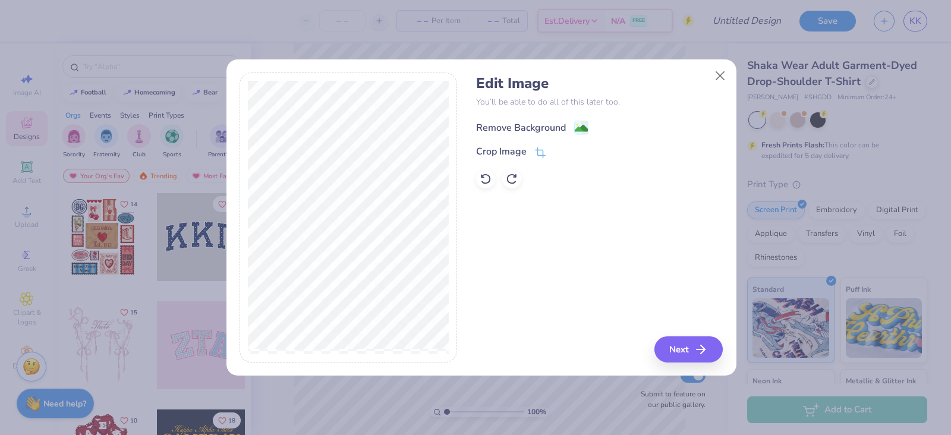
click at [523, 126] on div "Remove Background" at bounding box center [521, 128] width 90 height 14
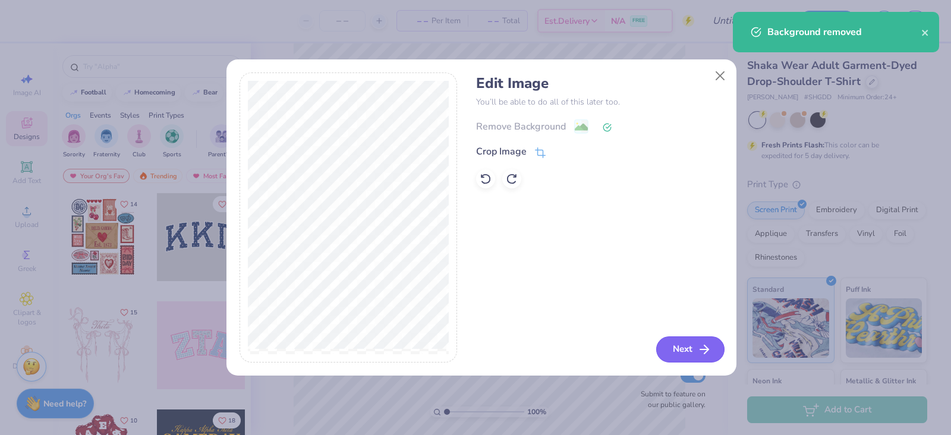
click at [680, 345] on button "Next" at bounding box center [690, 349] width 68 height 26
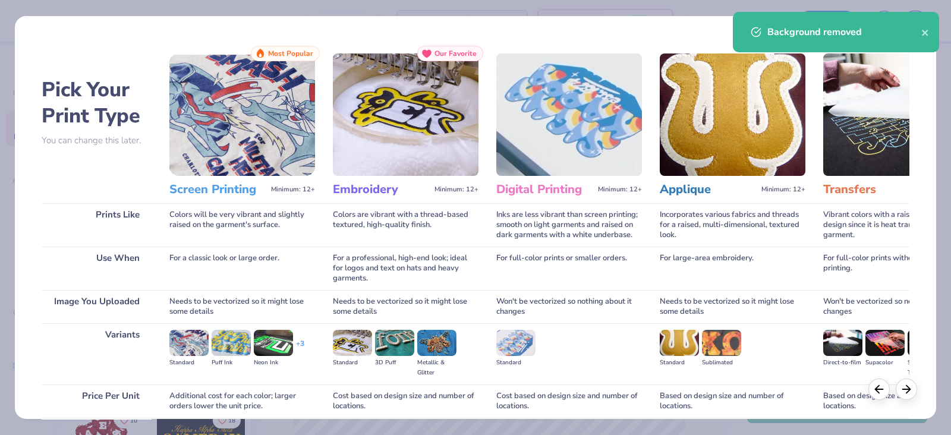
scroll to position [98, 0]
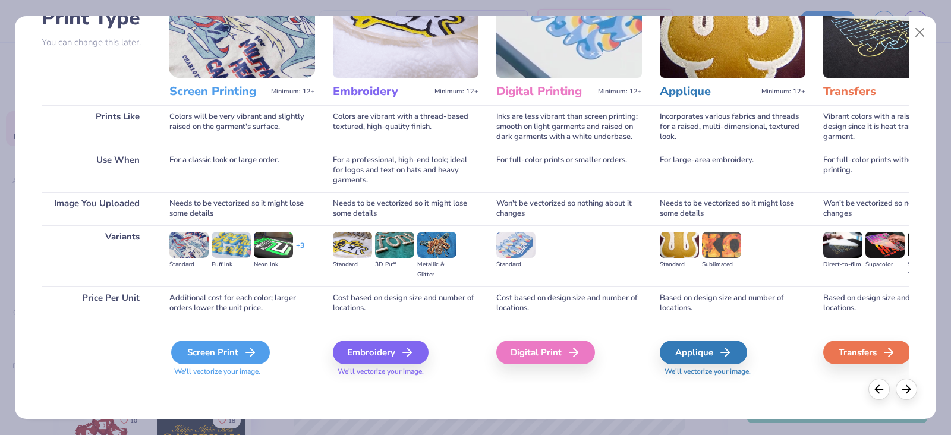
click at [217, 351] on div "Screen Print" at bounding box center [220, 352] width 99 height 24
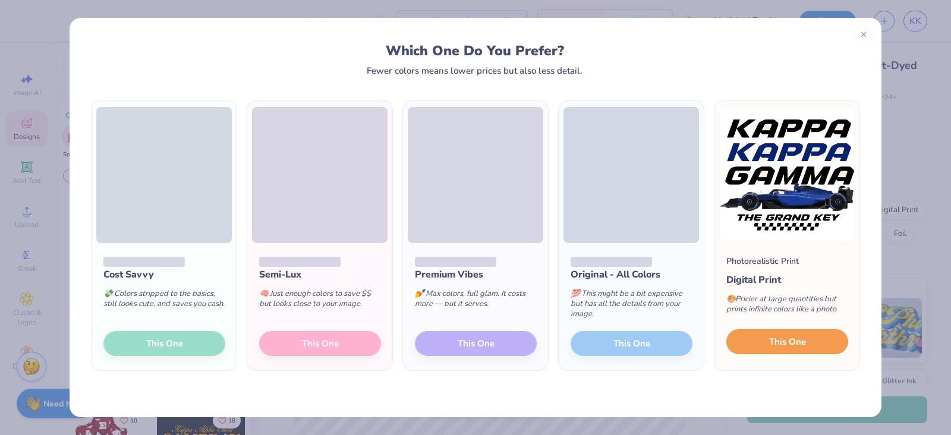
click at [807, 345] on button "This One" at bounding box center [787, 341] width 122 height 25
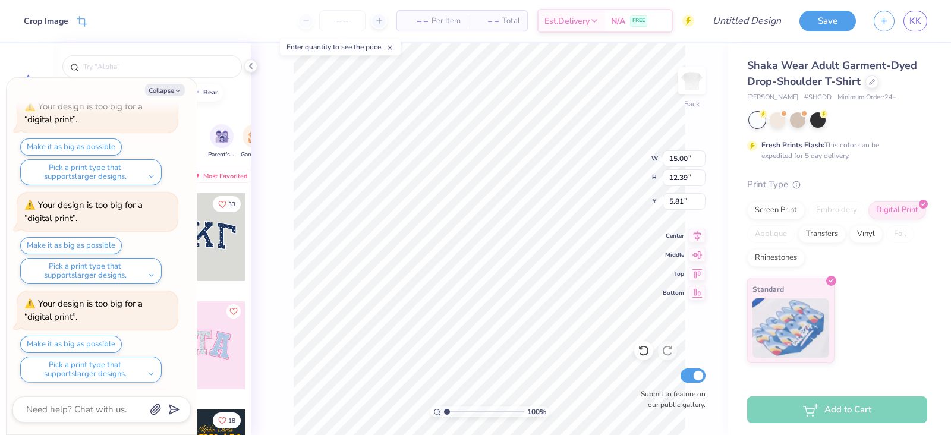
scroll to position [149, 0]
type textarea "x"
type input "4.12"
type textarea "x"
type input "1.02295094801613"
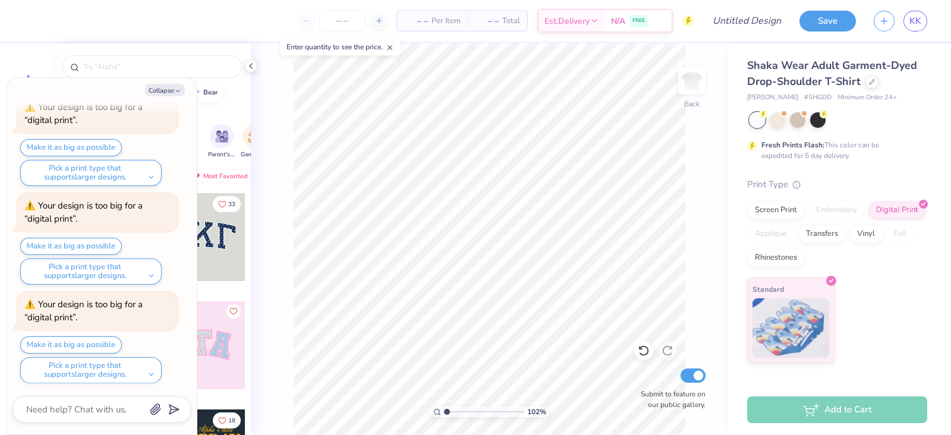
type textarea "x"
type input "1.02295094801613"
type textarea "x"
type input "1.02295094801613"
type textarea "x"
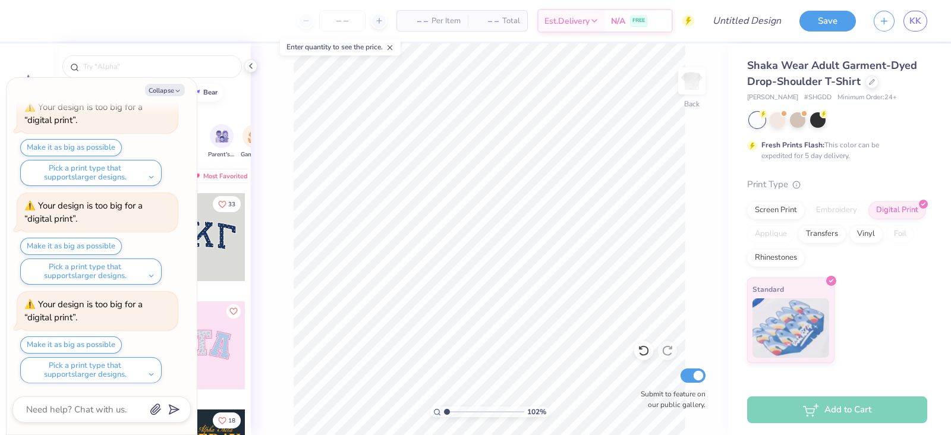
type input "1.02295094801613"
type textarea "x"
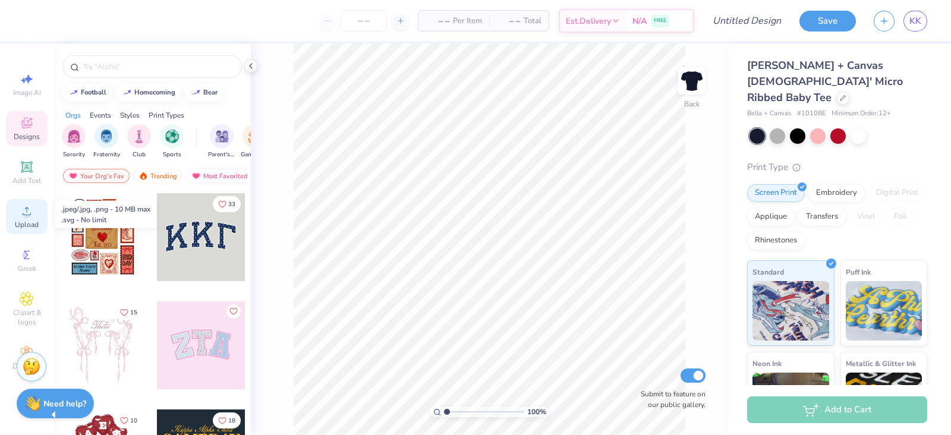
click at [34, 218] on div "Upload" at bounding box center [27, 216] width 42 height 35
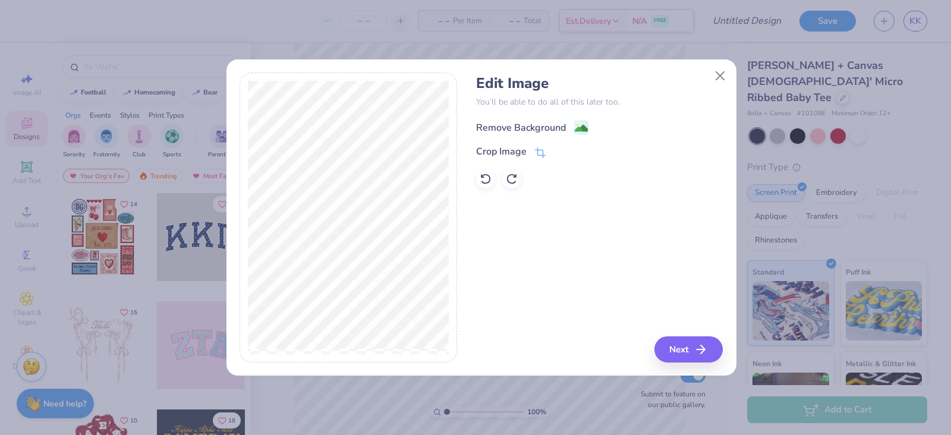
click at [532, 126] on div "Remove Background" at bounding box center [521, 128] width 90 height 14
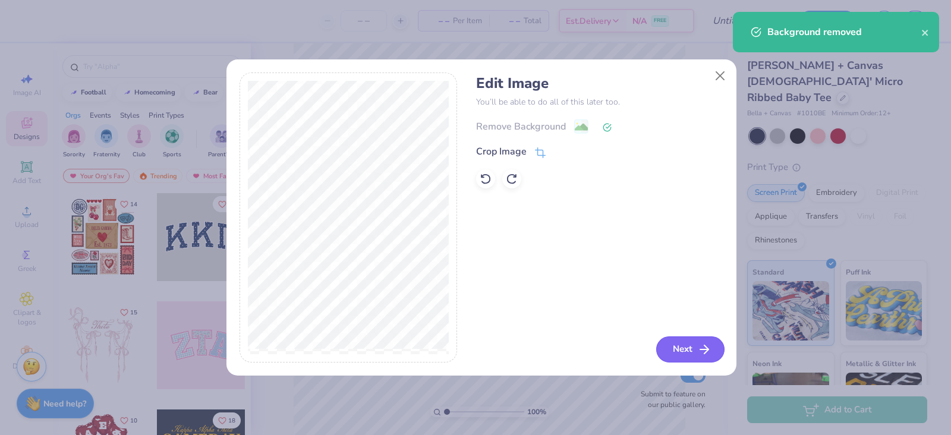
click at [673, 349] on button "Next" at bounding box center [690, 349] width 68 height 26
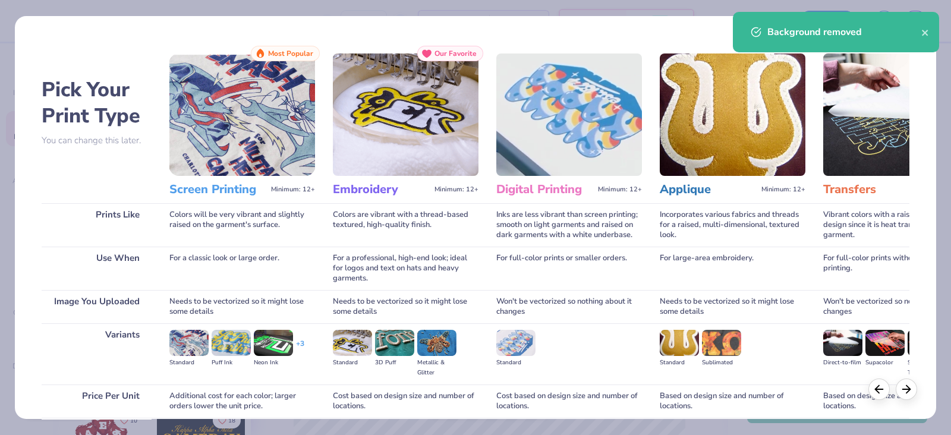
scroll to position [98, 0]
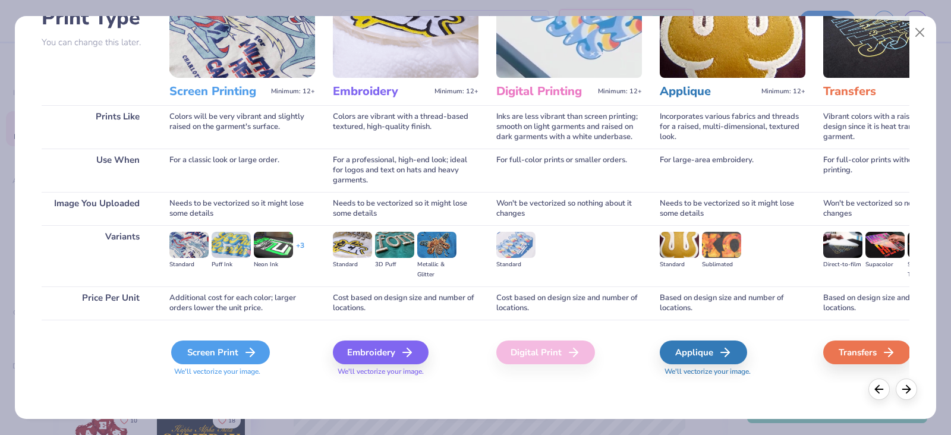
click at [231, 353] on div "Screen Print" at bounding box center [220, 352] width 99 height 24
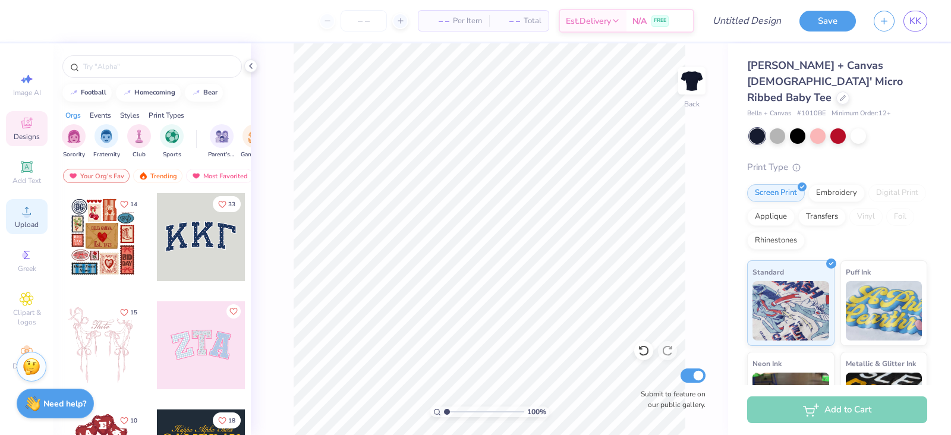
click at [33, 221] on span "Upload" at bounding box center [27, 225] width 24 height 10
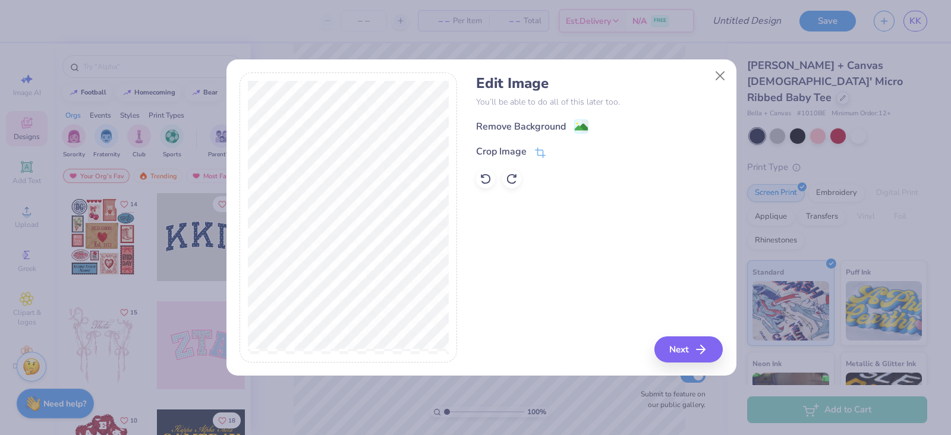
click at [545, 77] on h4 "Edit Image" at bounding box center [599, 83] width 247 height 17
click at [562, 126] on div "Remove Background" at bounding box center [521, 128] width 90 height 14
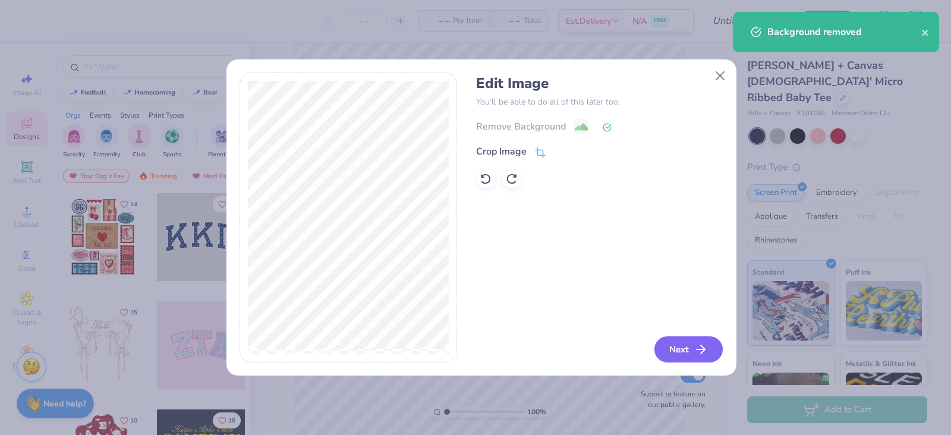
click at [687, 349] on button "Next" at bounding box center [688, 349] width 68 height 26
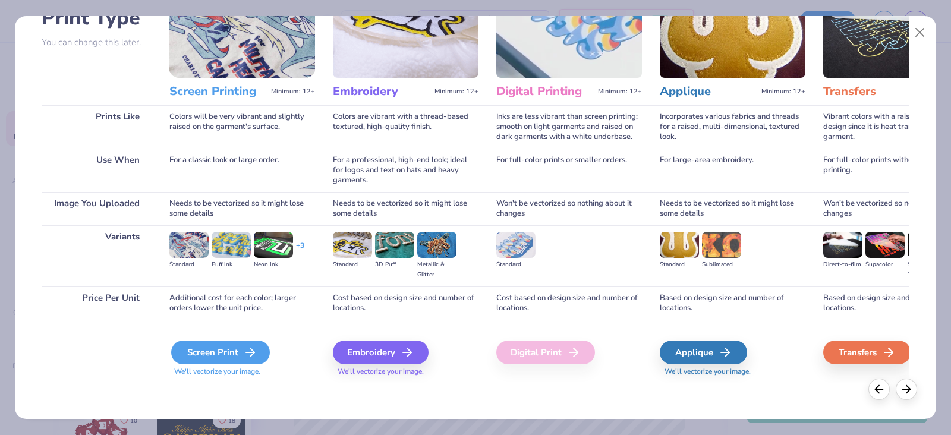
click at [222, 354] on div "Screen Print" at bounding box center [220, 352] width 99 height 24
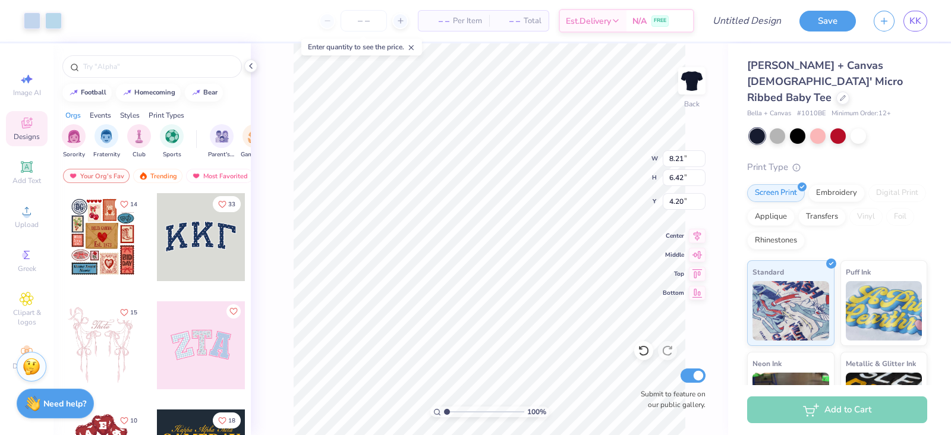
type input "8.21"
type input "6.42"
type input "3.00"
type input "8.85"
type input "6.91"
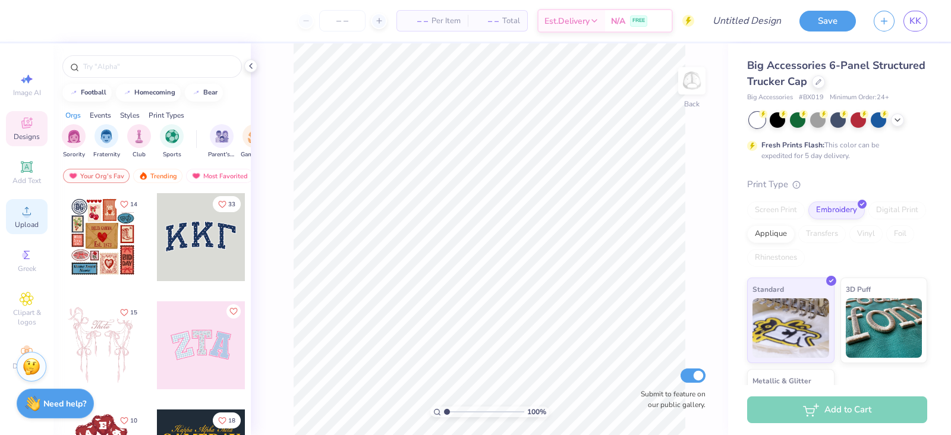
click at [15, 223] on span "Upload" at bounding box center [27, 225] width 24 height 10
click at [36, 129] on div "Designs" at bounding box center [27, 128] width 42 height 35
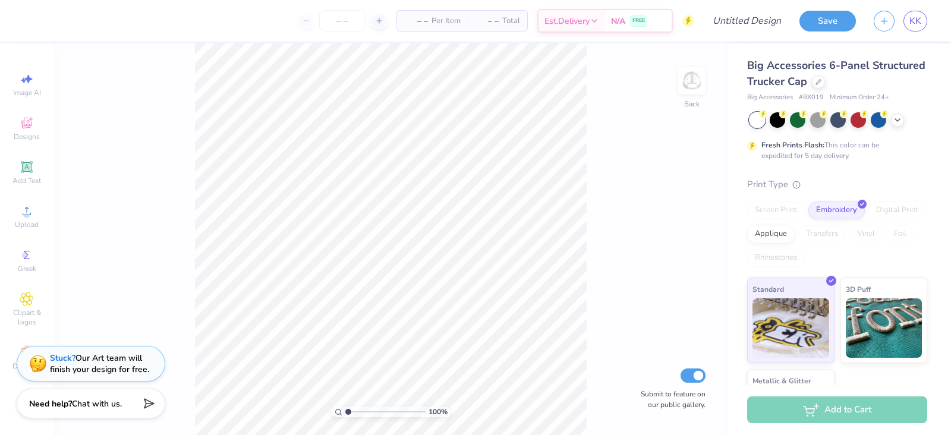
click at [98, 58] on div "100 % Back Submit to feature on our public gallery." at bounding box center [390, 239] width 674 height 392
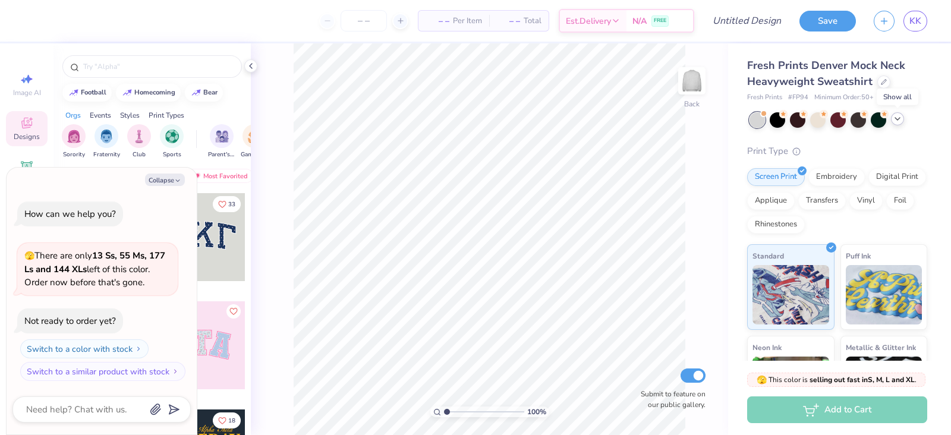
click at [898, 122] on icon at bounding box center [897, 119] width 10 height 10
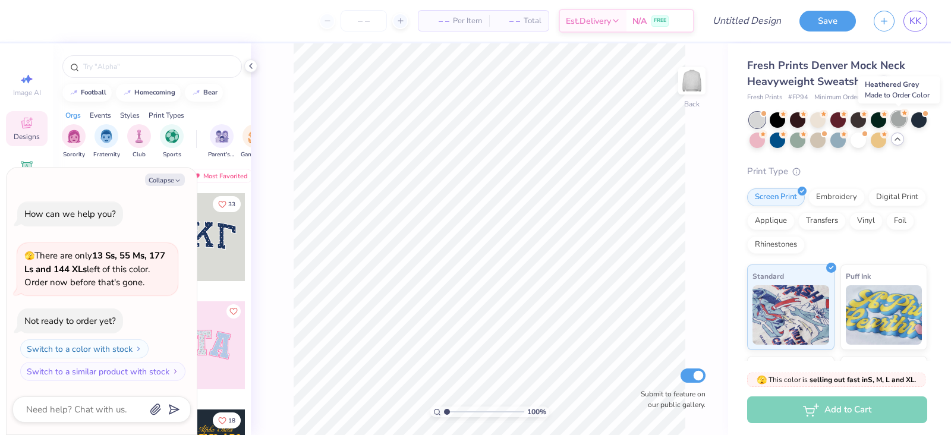
click at [894, 117] on div at bounding box center [898, 118] width 15 height 15
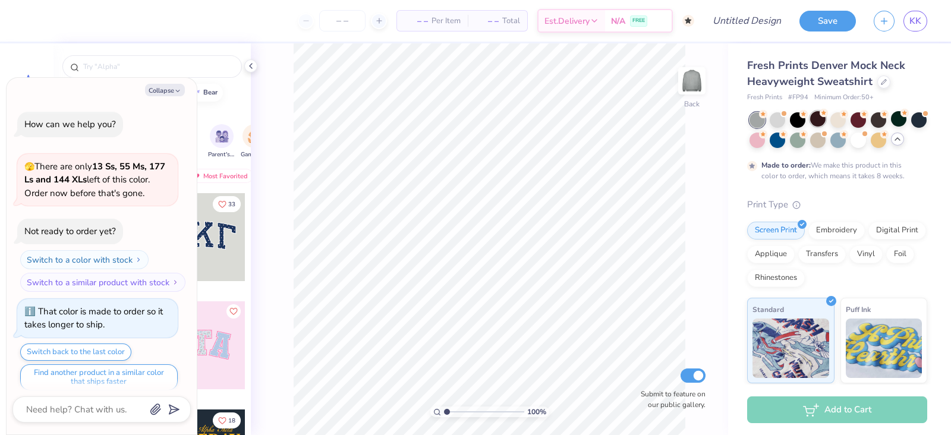
scroll to position [8, 0]
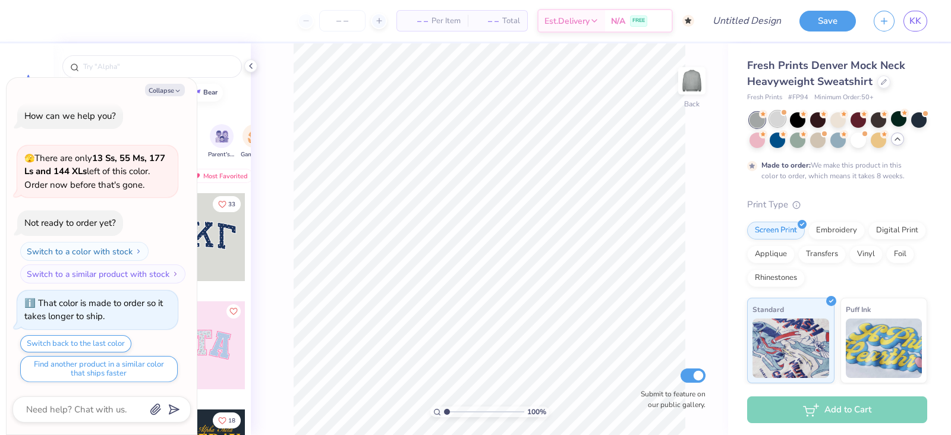
click at [775, 116] on div at bounding box center [776, 118] width 15 height 15
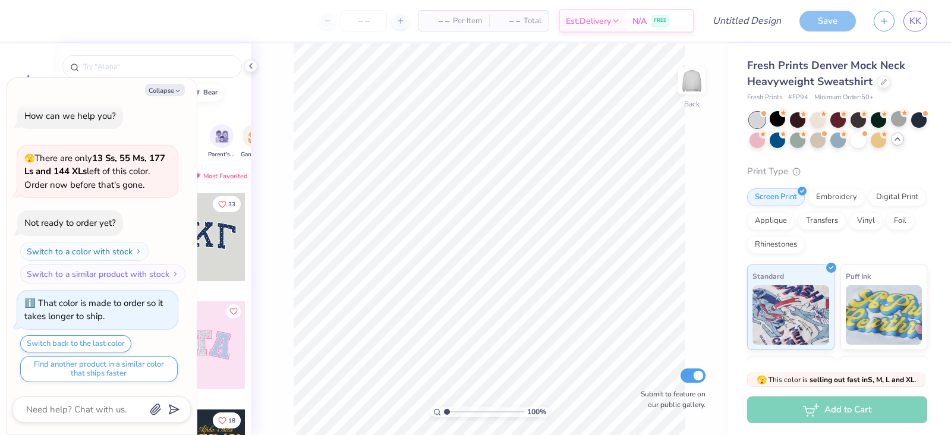
scroll to position [222, 0]
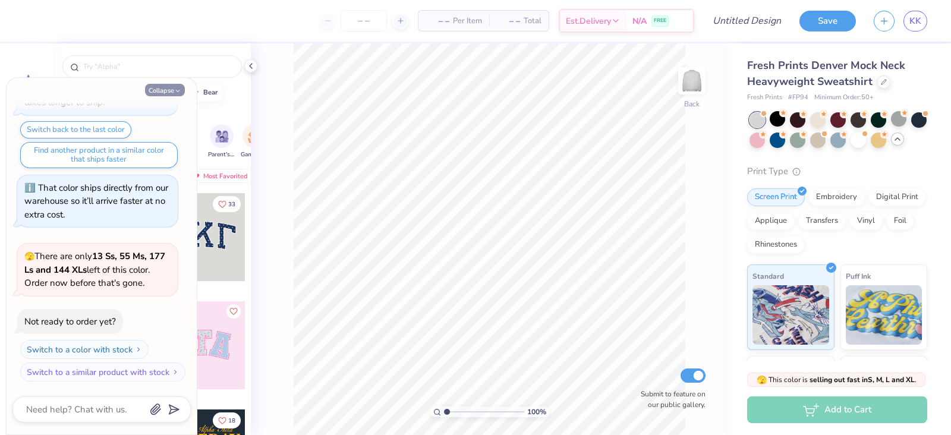
click at [184, 92] on button "Collapse" at bounding box center [165, 90] width 40 height 12
type textarea "x"
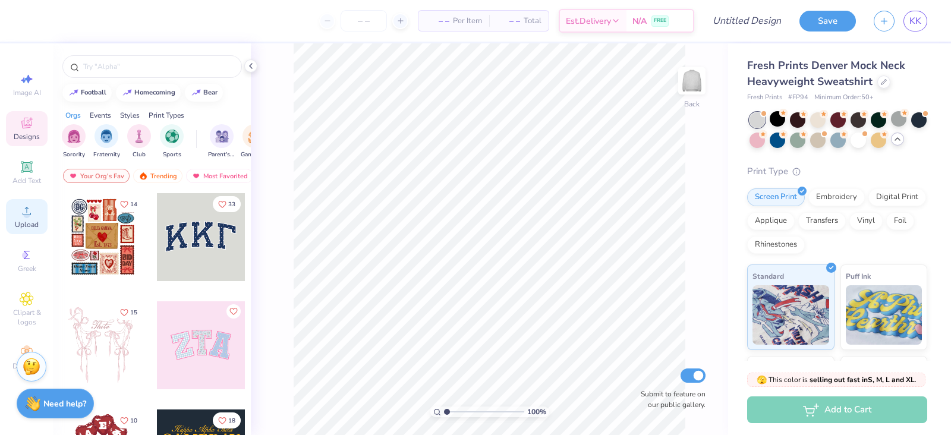
click at [24, 209] on icon at bounding box center [27, 211] width 14 height 14
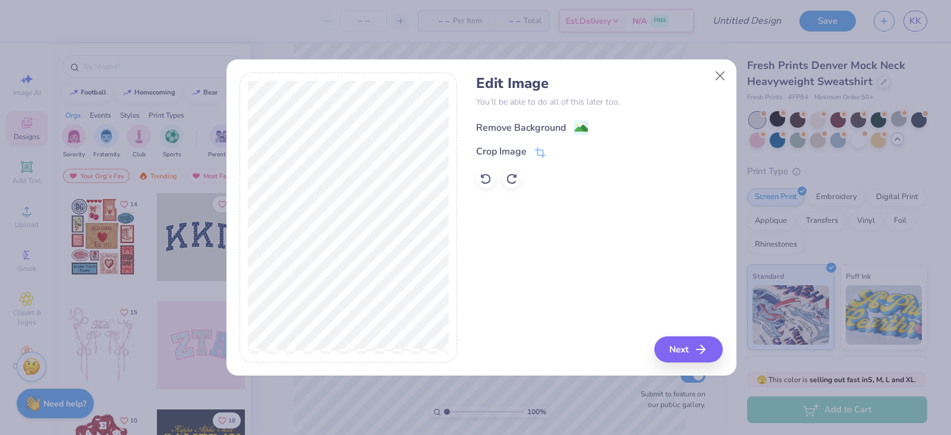
click at [538, 132] on div "Remove Background" at bounding box center [521, 128] width 90 height 14
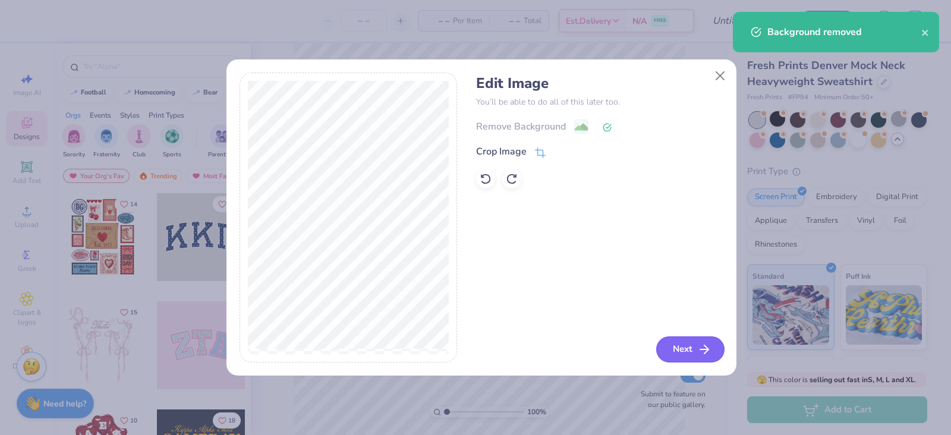
click at [698, 346] on icon "button" at bounding box center [704, 349] width 14 height 14
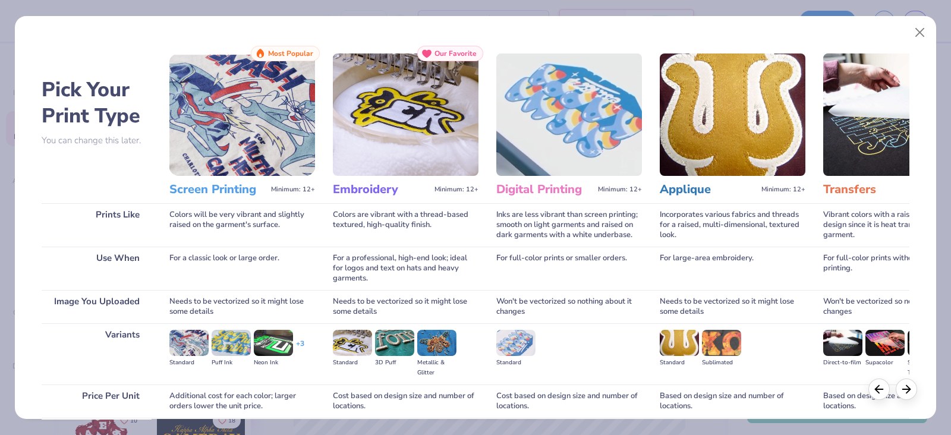
scroll to position [98, 0]
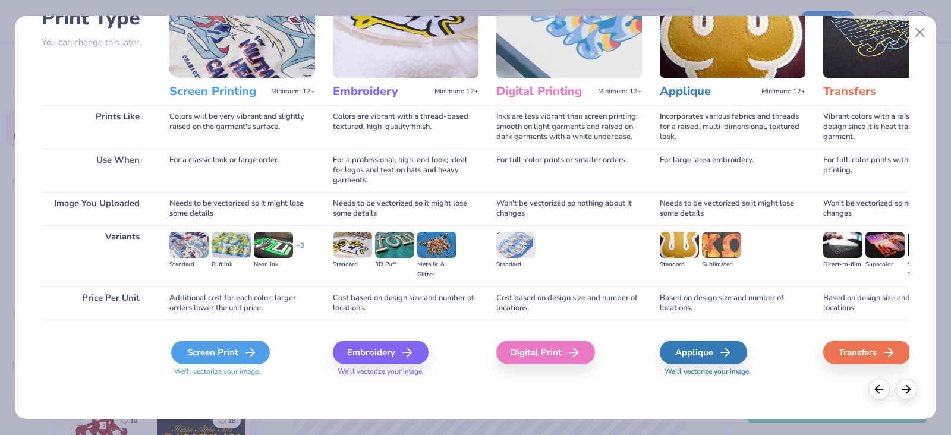
click at [238, 351] on div "Screen Print" at bounding box center [220, 352] width 99 height 24
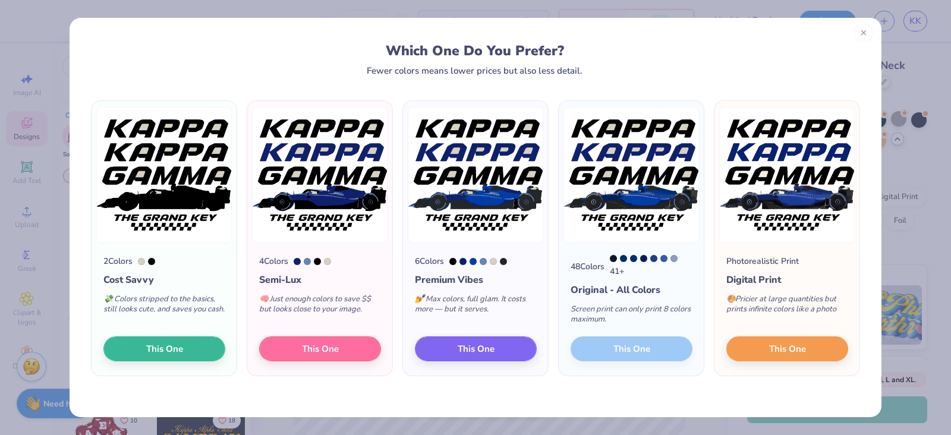
click at [863, 31] on icon at bounding box center [863, 33] width 8 height 8
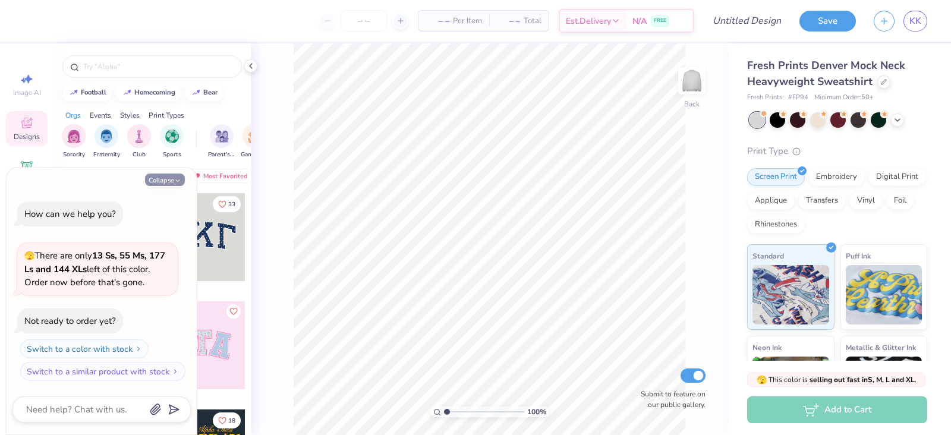
click at [172, 179] on button "Collapse" at bounding box center [165, 179] width 40 height 12
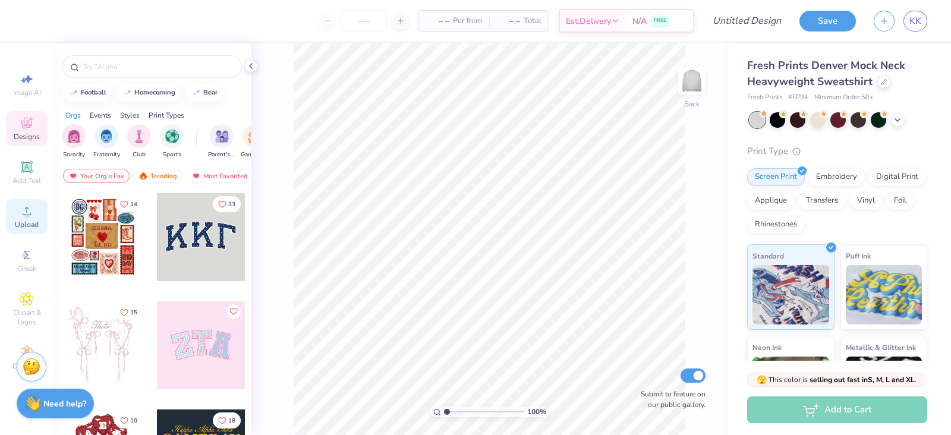
click at [22, 222] on span "Upload" at bounding box center [27, 225] width 24 height 10
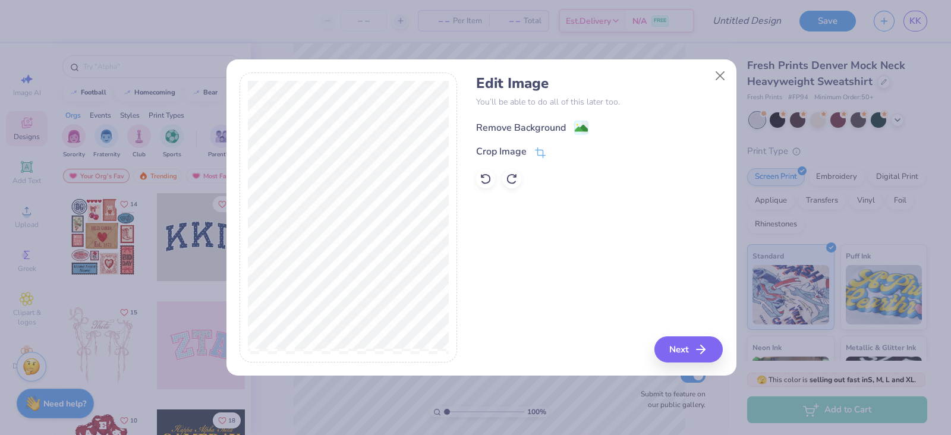
click at [537, 127] on div "Remove Background" at bounding box center [521, 128] width 90 height 14
click at [687, 338] on button "Next" at bounding box center [690, 349] width 68 height 26
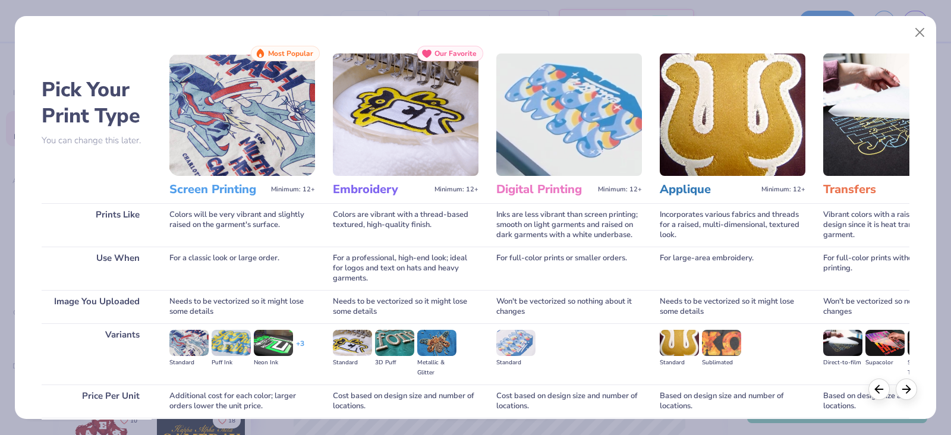
click at [232, 187] on h3 "Screen Printing" at bounding box center [217, 189] width 97 height 15
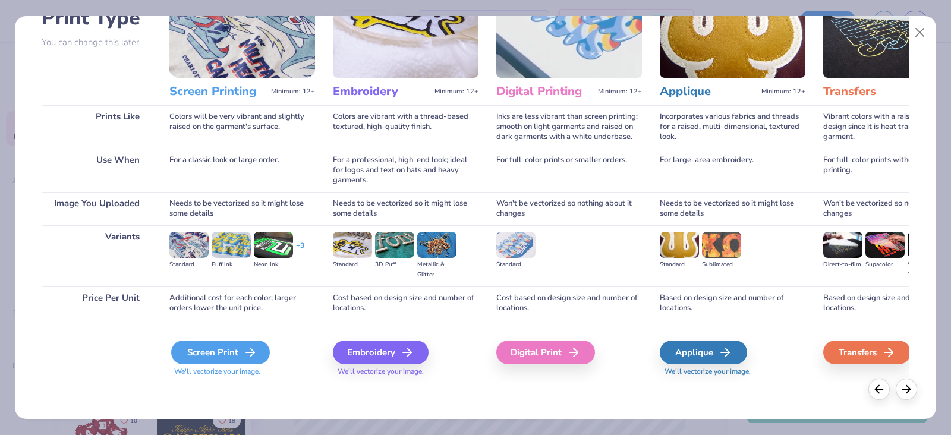
click at [239, 349] on div "Screen Print" at bounding box center [220, 352] width 99 height 24
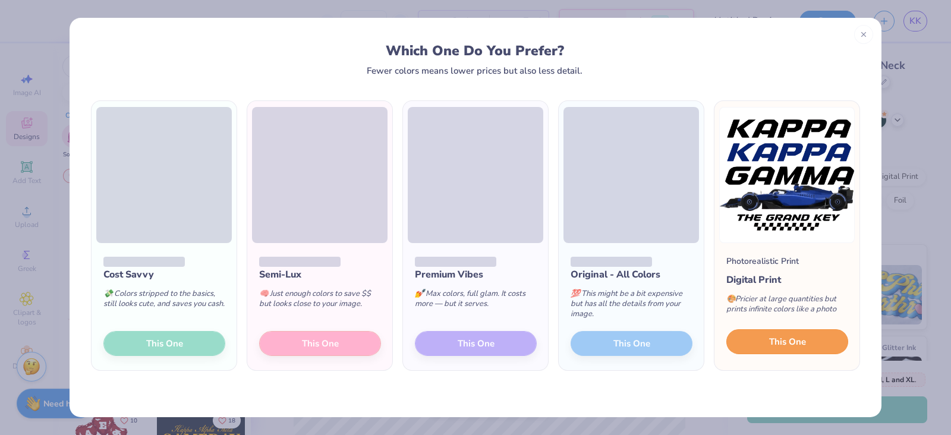
click at [784, 345] on span "This One" at bounding box center [787, 342] width 37 height 14
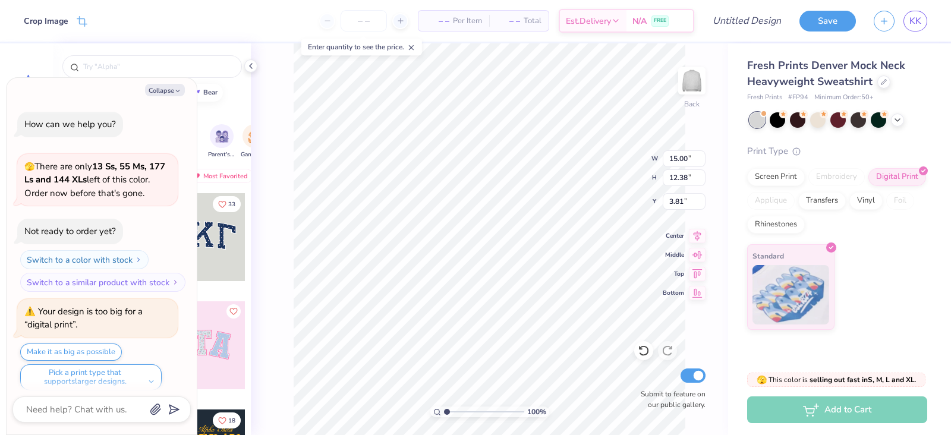
scroll to position [8, 0]
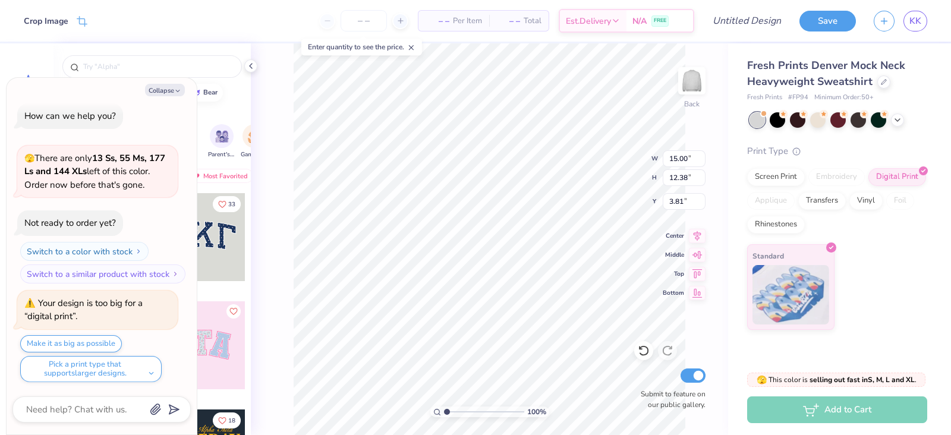
type textarea "x"
type input "1.64"
type textarea "x"
type input "13.50"
type input "11.14"
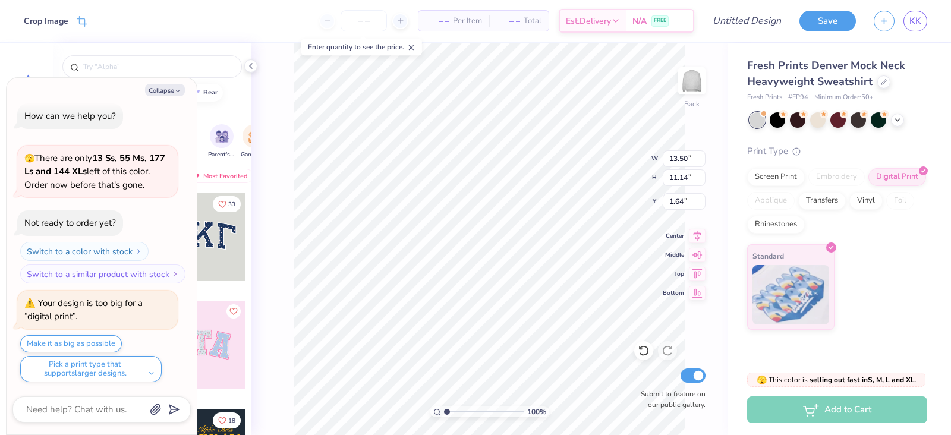
type textarea "x"
type input "1.56"
type textarea "x"
type input "13.37"
type input "11.04"
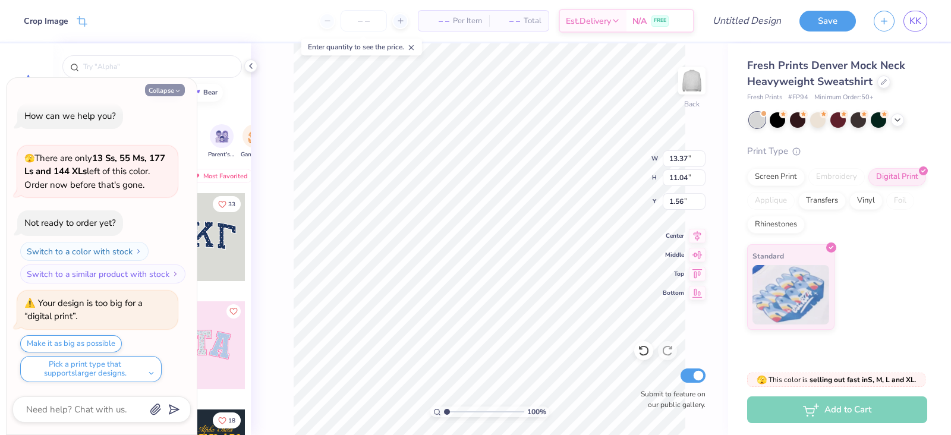
click at [172, 90] on button "Collapse" at bounding box center [165, 90] width 40 height 12
type textarea "x"
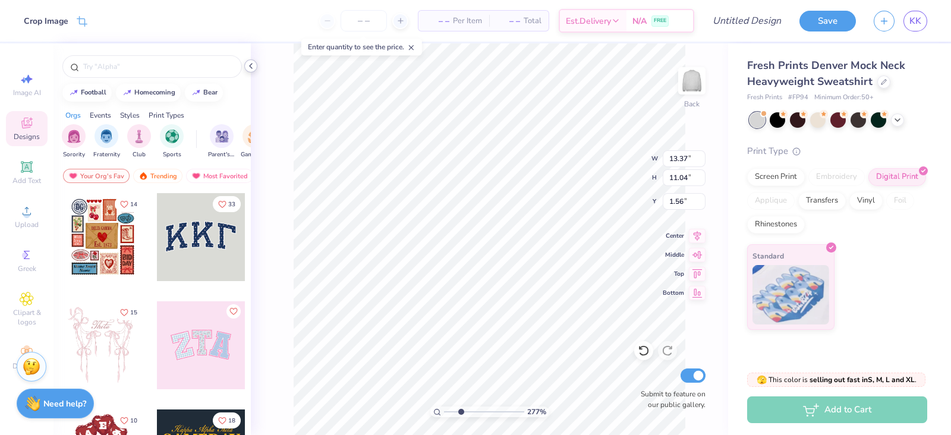
click at [248, 65] on icon at bounding box center [251, 66] width 10 height 10
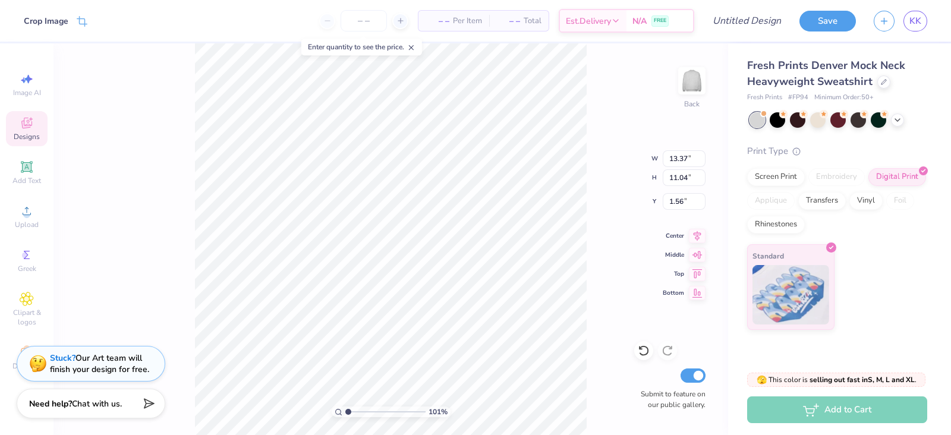
type input "1"
